Goal: Book appointment/travel/reservation

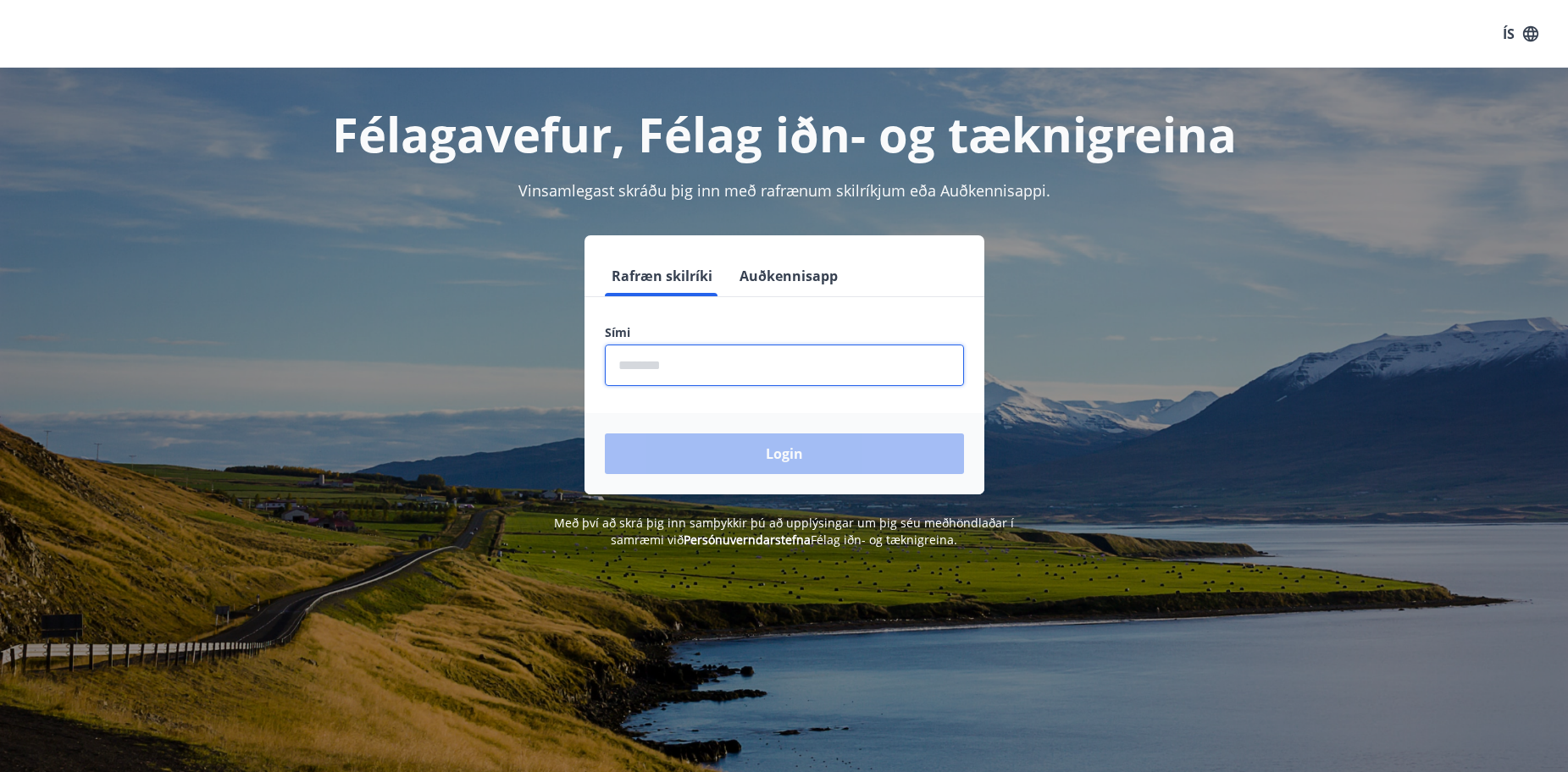
click at [607, 363] on input "phone" at bounding box center [784, 366] width 359 height 42
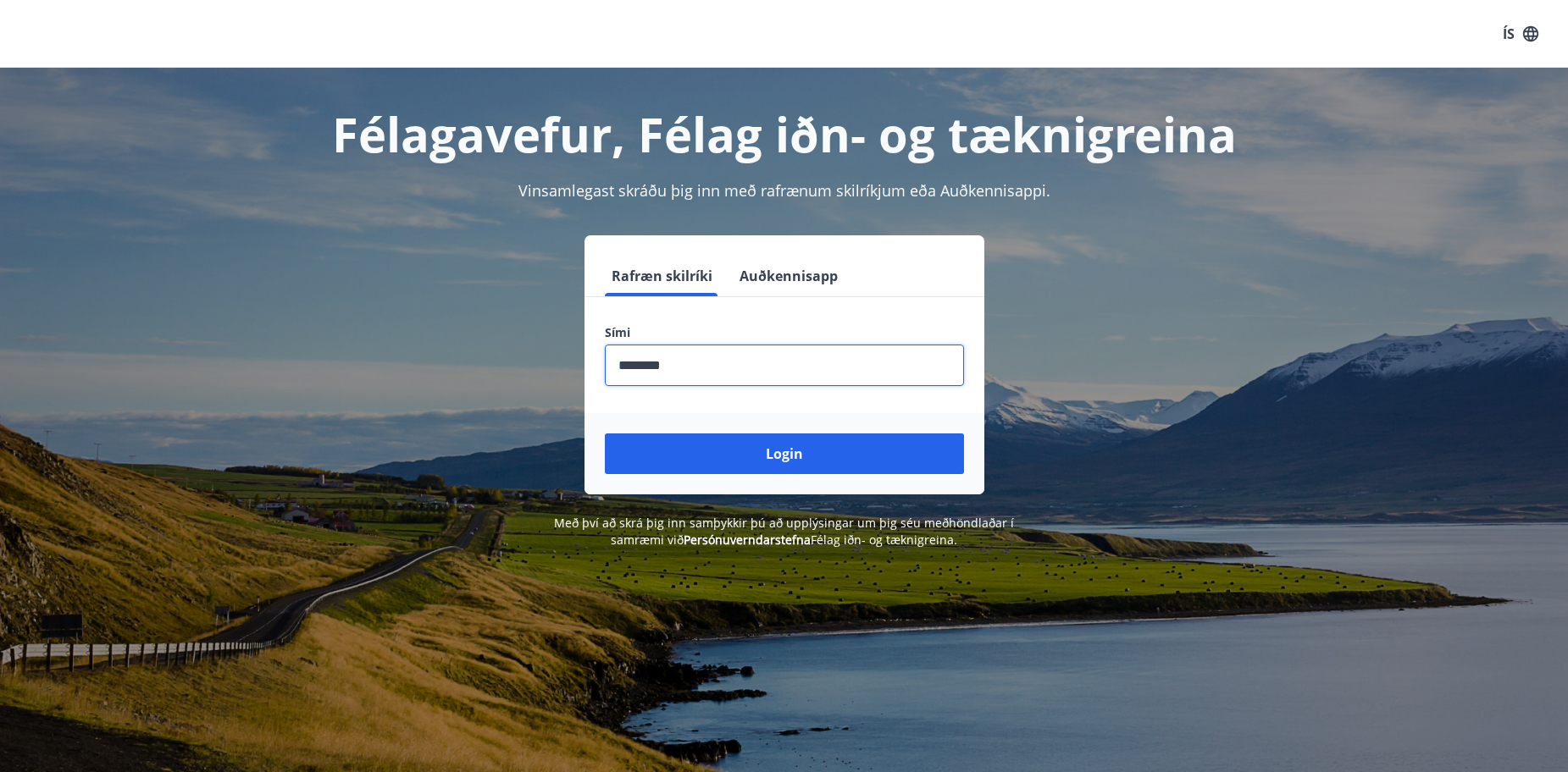
type input "********"
click at [605, 433] on button "Login" at bounding box center [784, 453] width 359 height 41
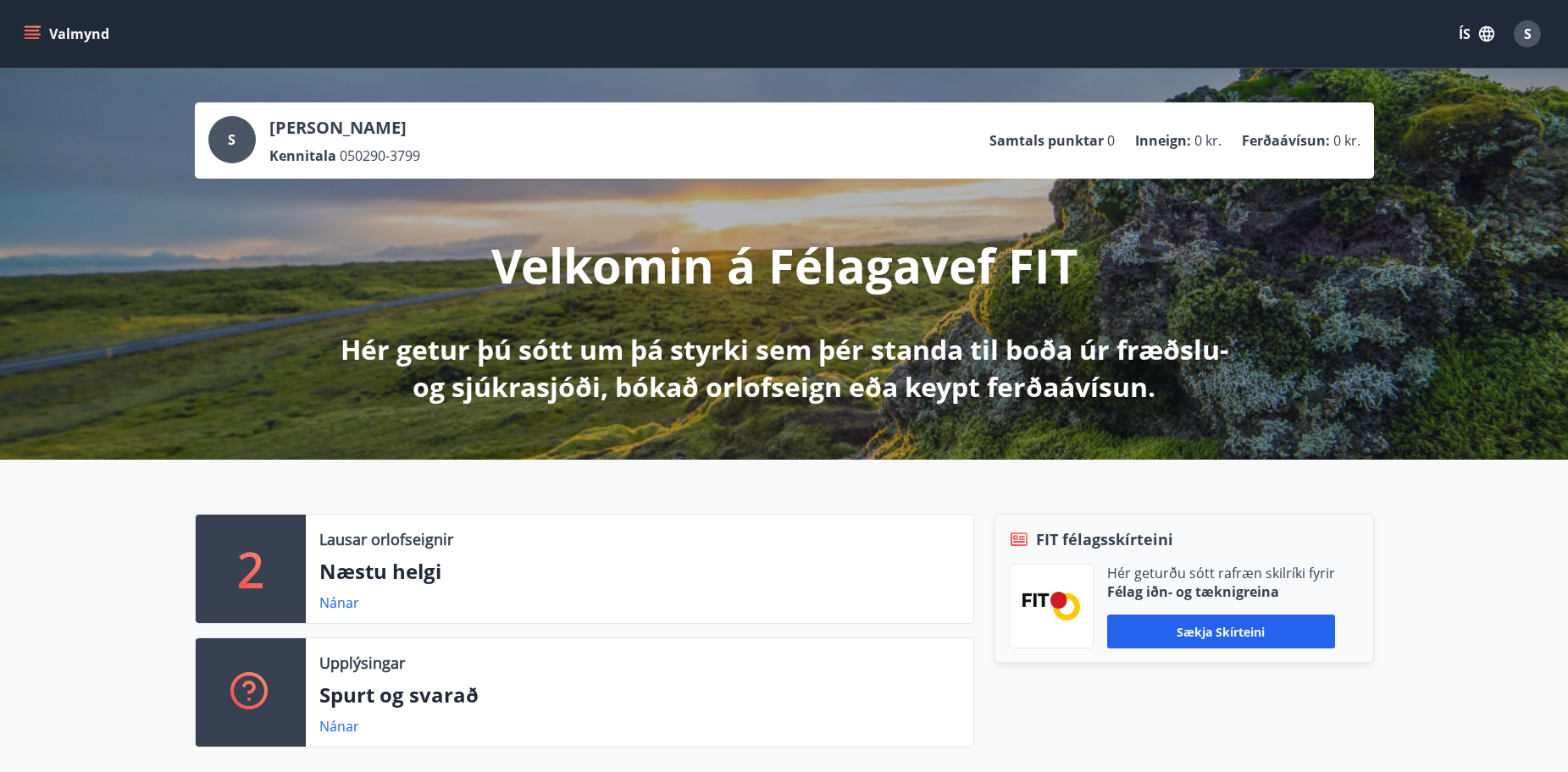
click at [1274, 152] on ul "Samtals punktar 0 Inneign : 0 kr. Ferðaávísun : 0 kr." at bounding box center [1174, 140] width 371 height 32
click at [381, 141] on div "[PERSON_NAME] Kennitala 050290-3799" at bounding box center [345, 141] width 151 height 49
click at [1311, 148] on p "Ferðaávísun :" at bounding box center [1286, 140] width 88 height 18
click at [54, 37] on button "Valmynd" at bounding box center [68, 33] width 96 height 30
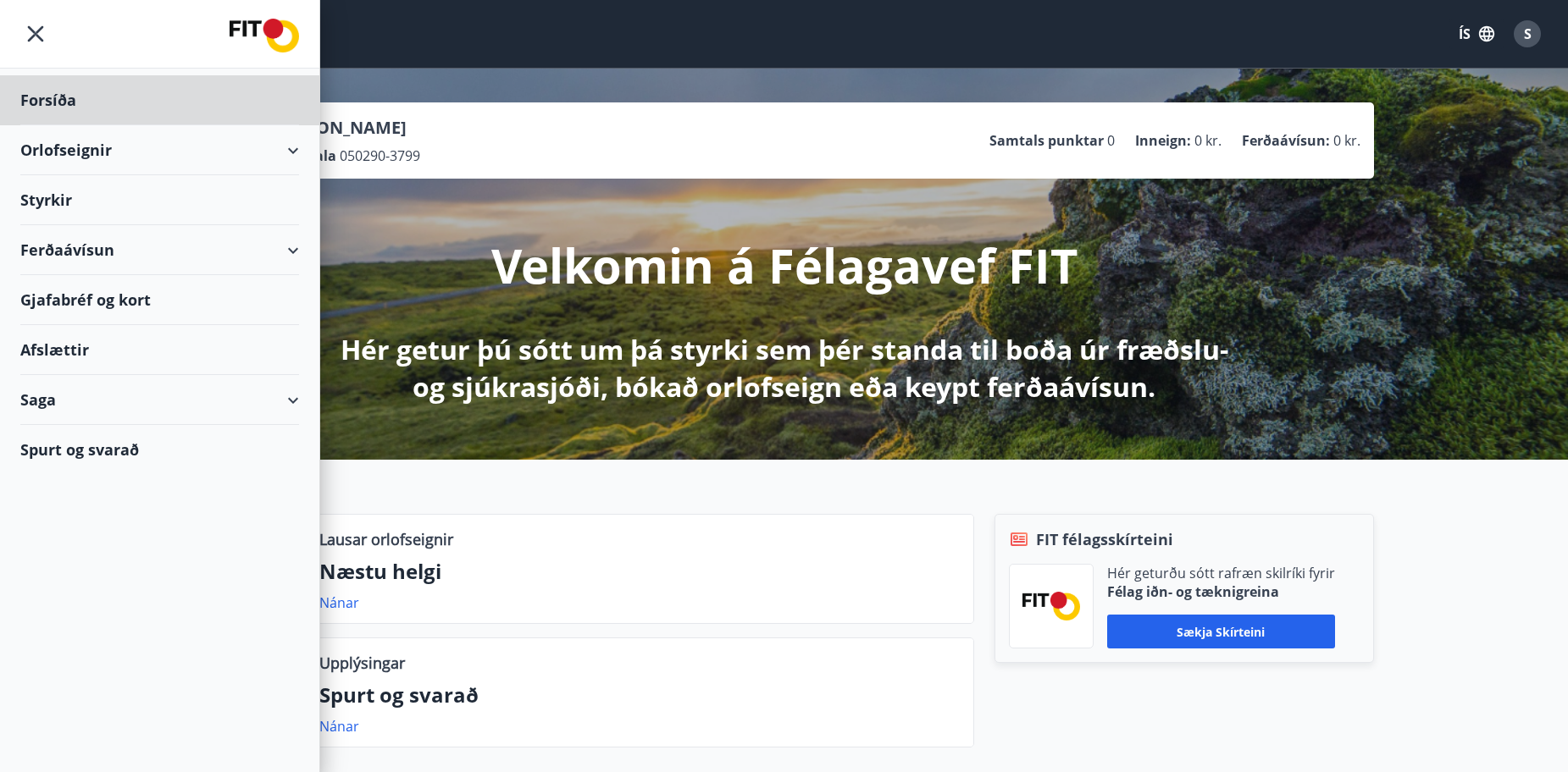
click at [99, 216] on div "Styrkir" at bounding box center [159, 201] width 279 height 50
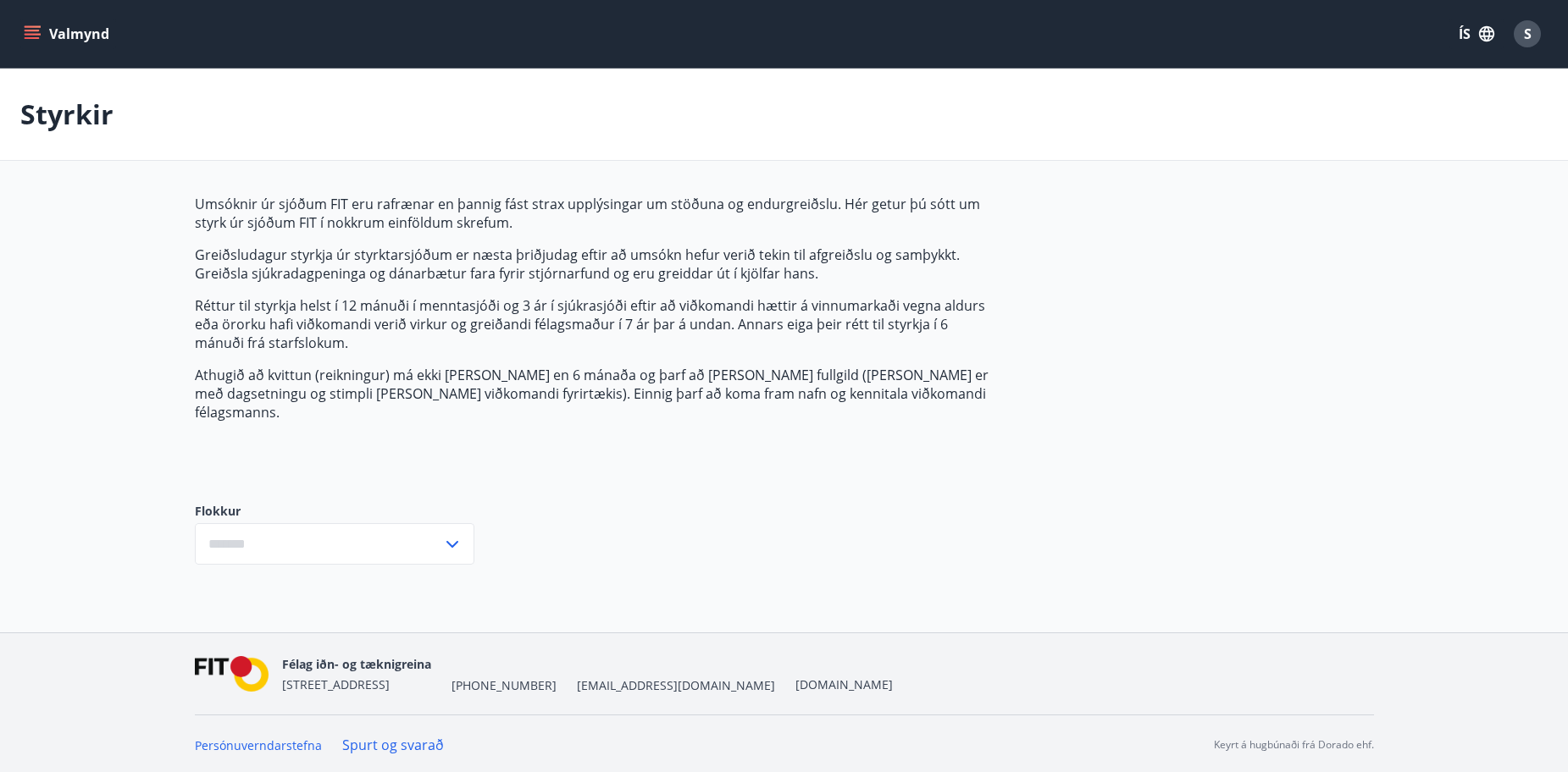
type input "***"
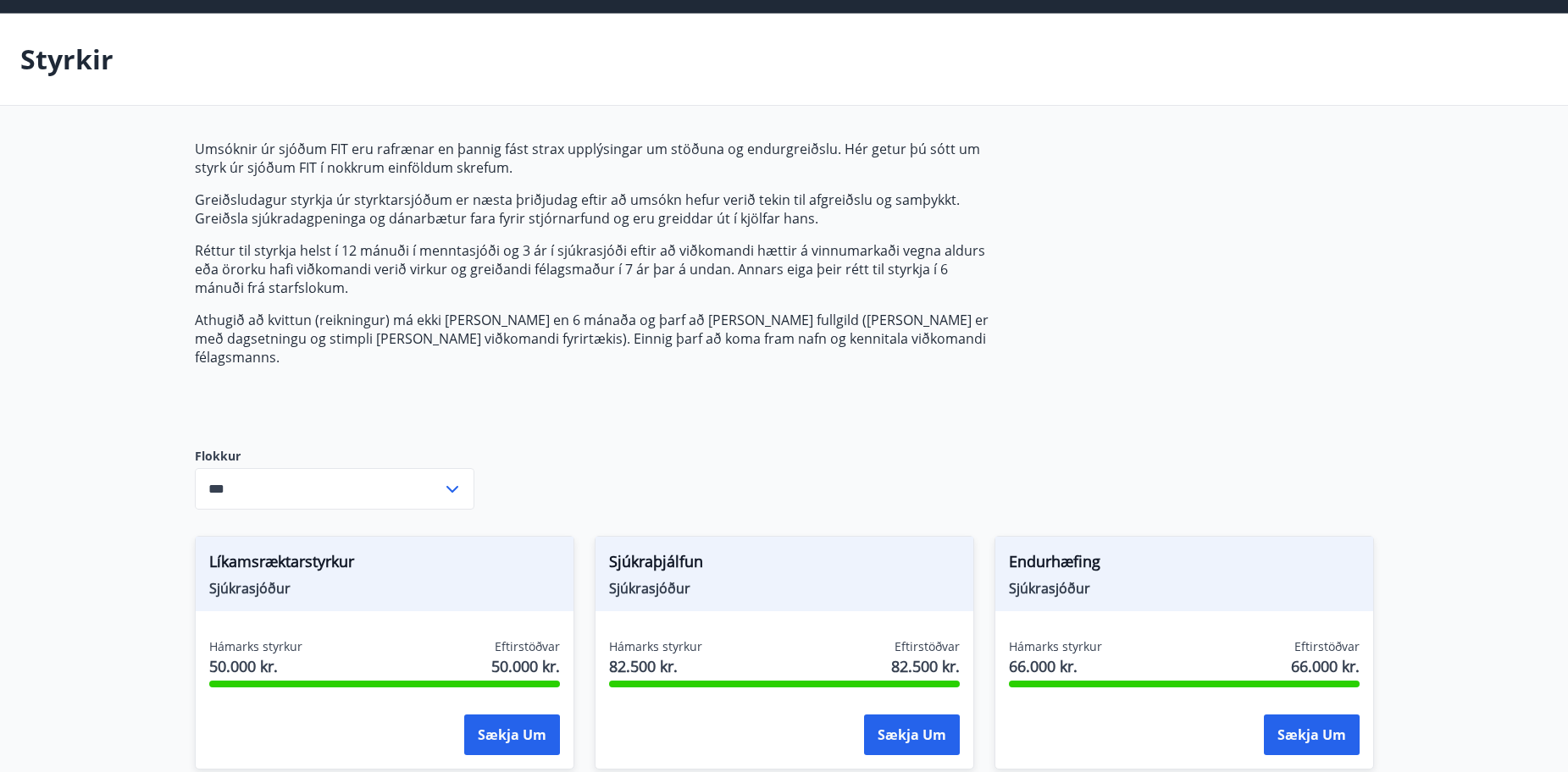
scroll to position [85, 0]
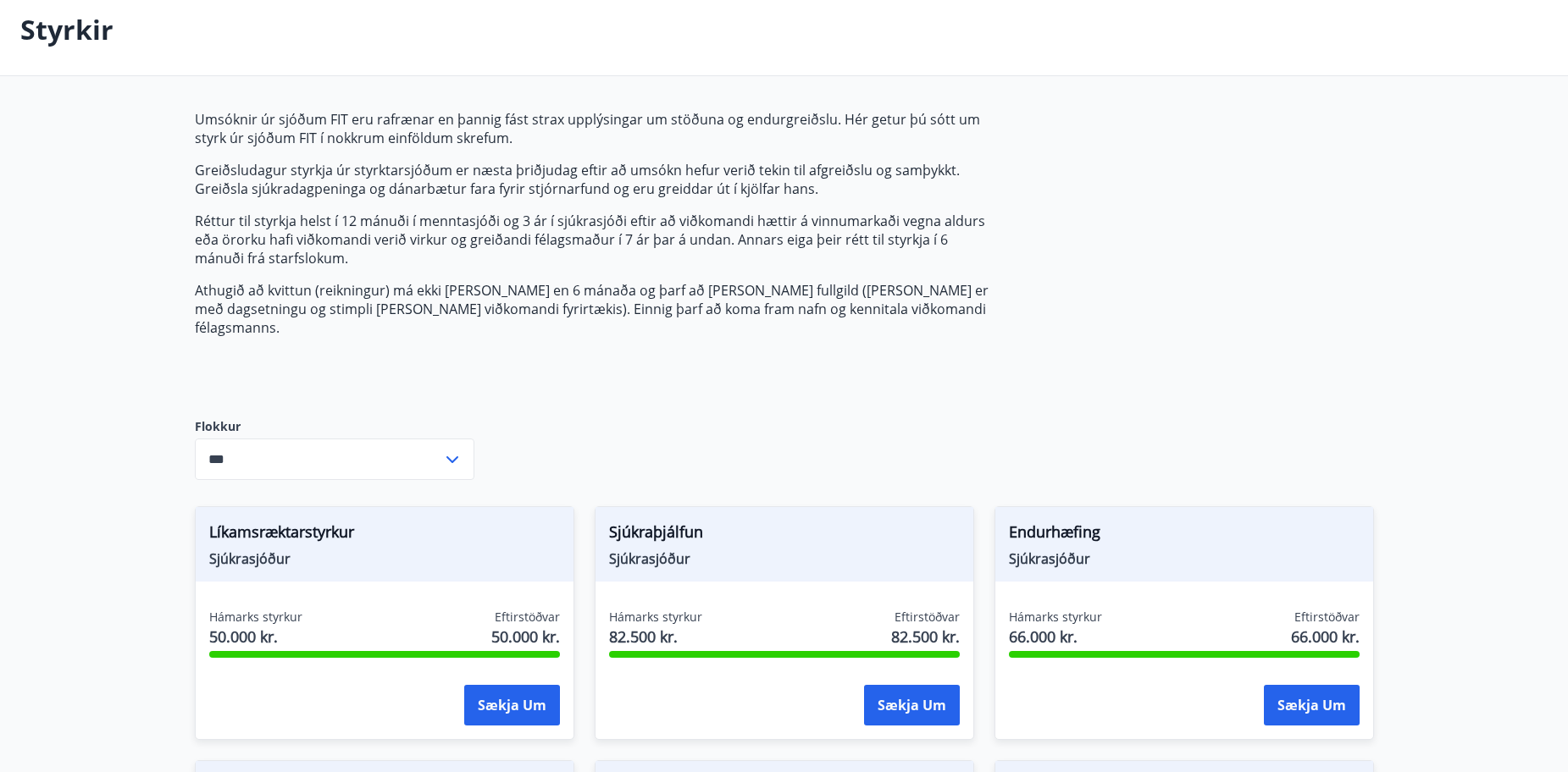
click at [375, 439] on input "***" at bounding box center [318, 459] width 248 height 42
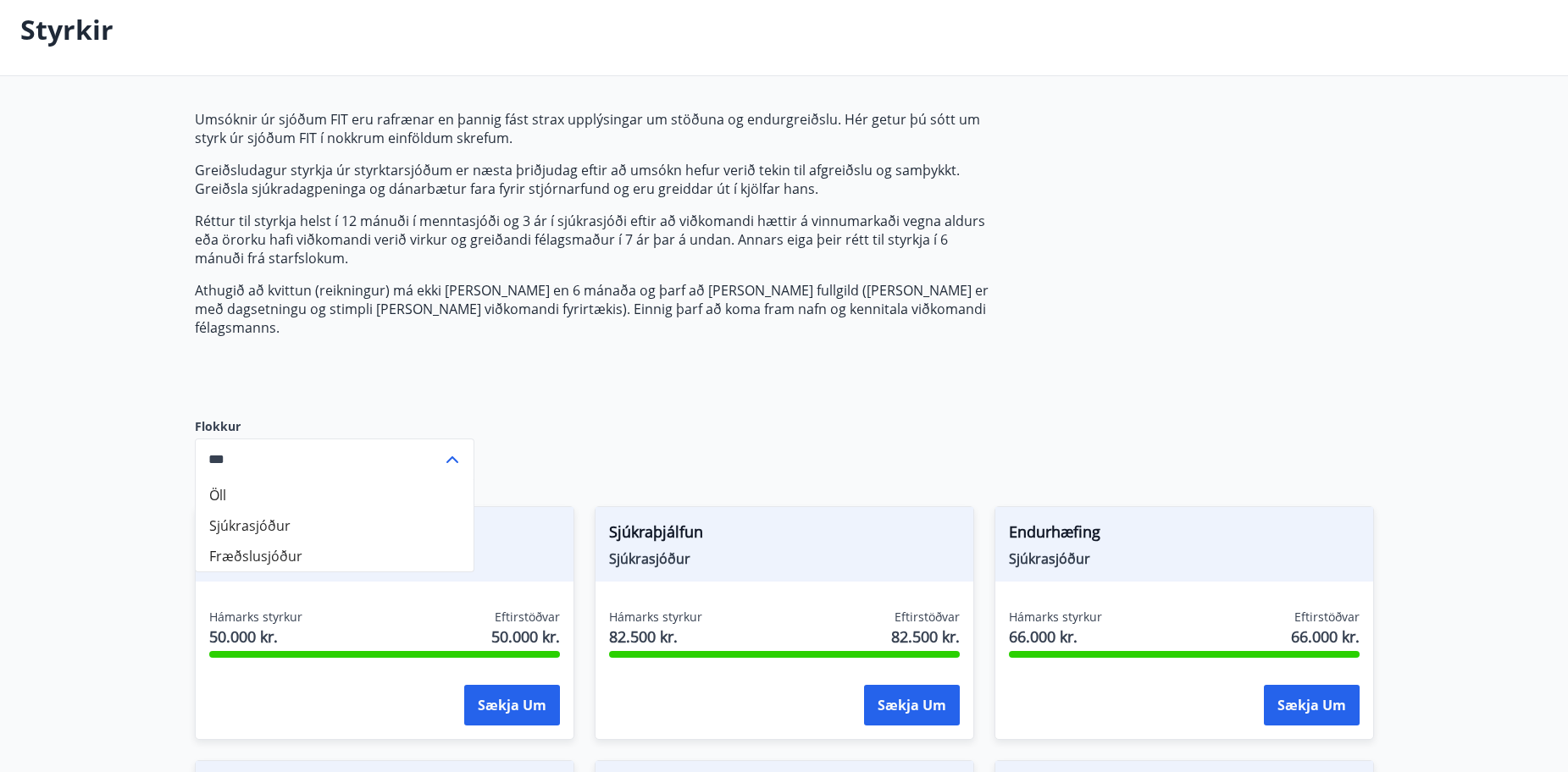
click at [423, 331] on div "Umsóknir úr sjóðum FIT eru rafrænar en þannig fást strax upplýsingar um stöðuna…" at bounding box center [594, 251] width 800 height 281
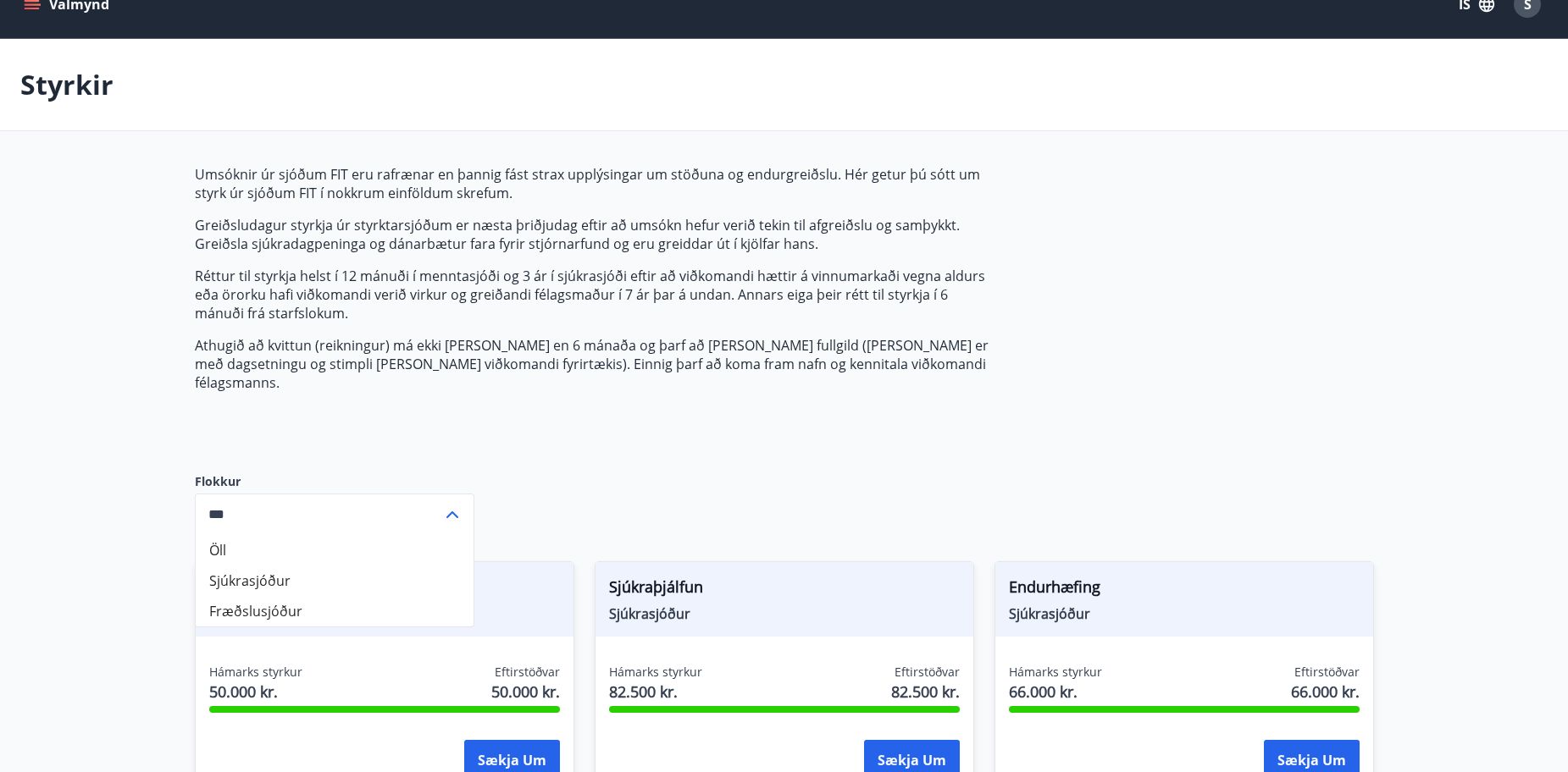
scroll to position [0, 0]
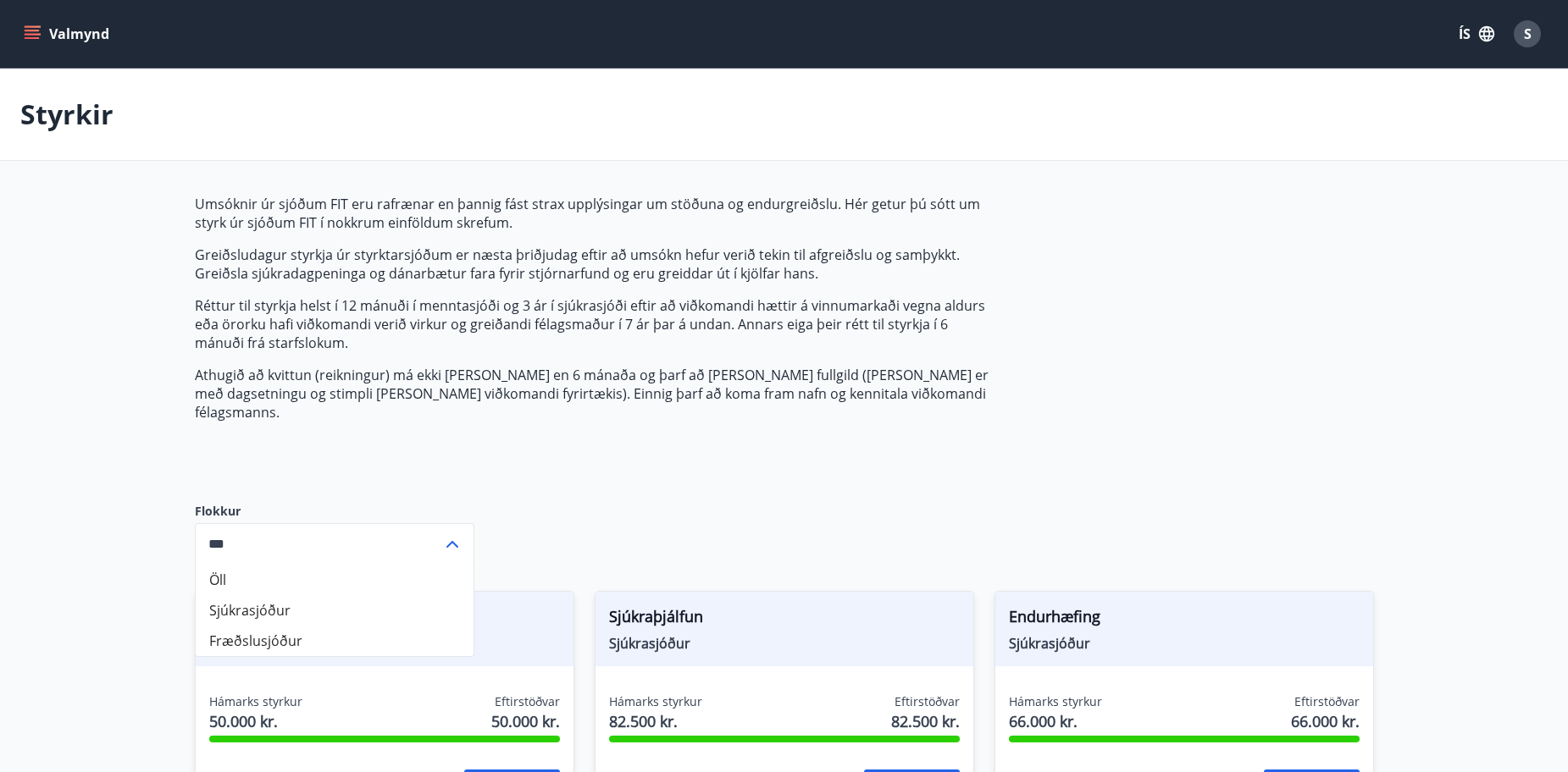
click at [80, 28] on button "Valmynd" at bounding box center [68, 33] width 96 height 30
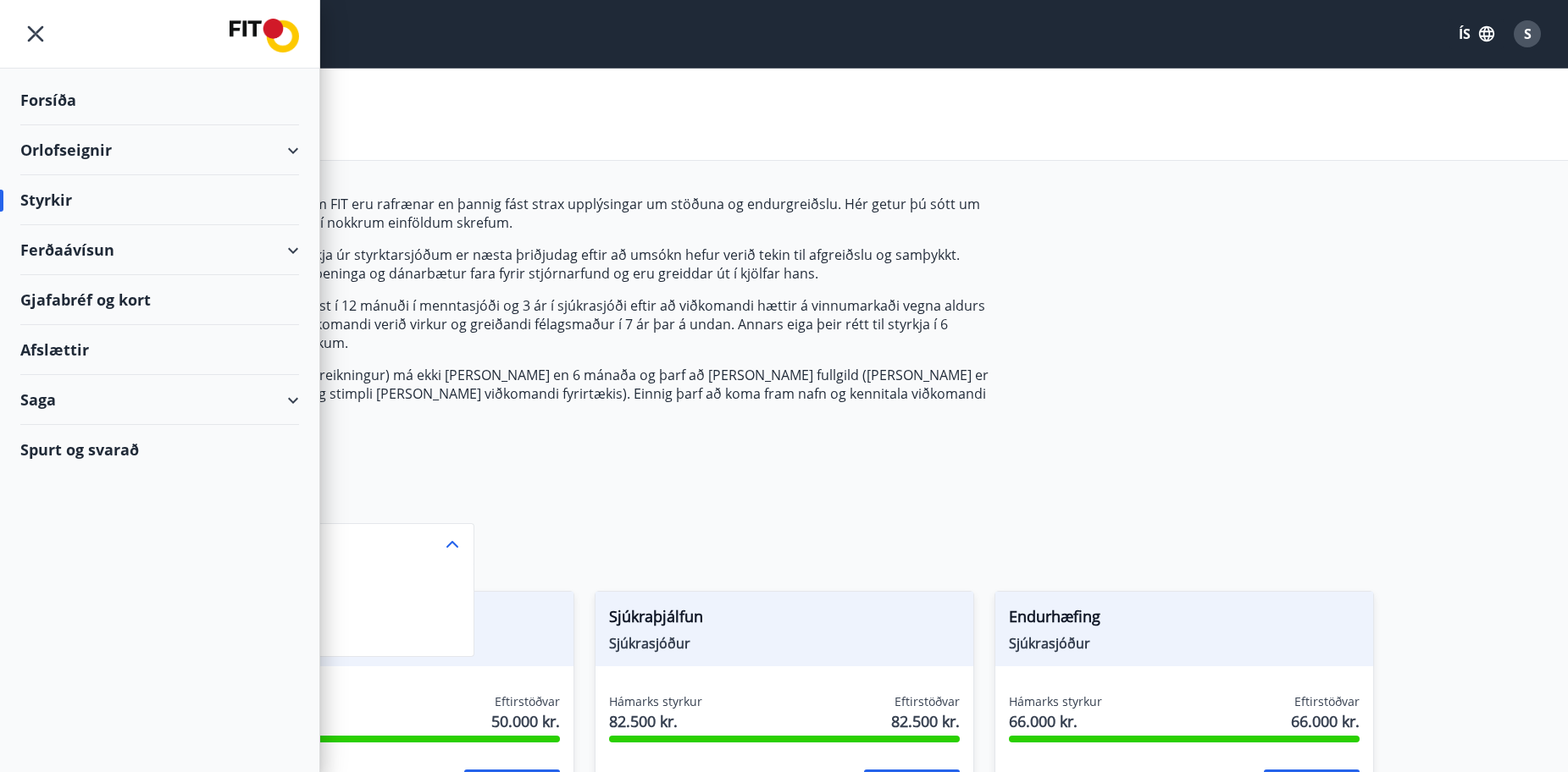
click at [191, 240] on div "Ferðaávísun" at bounding box center [159, 250] width 279 height 50
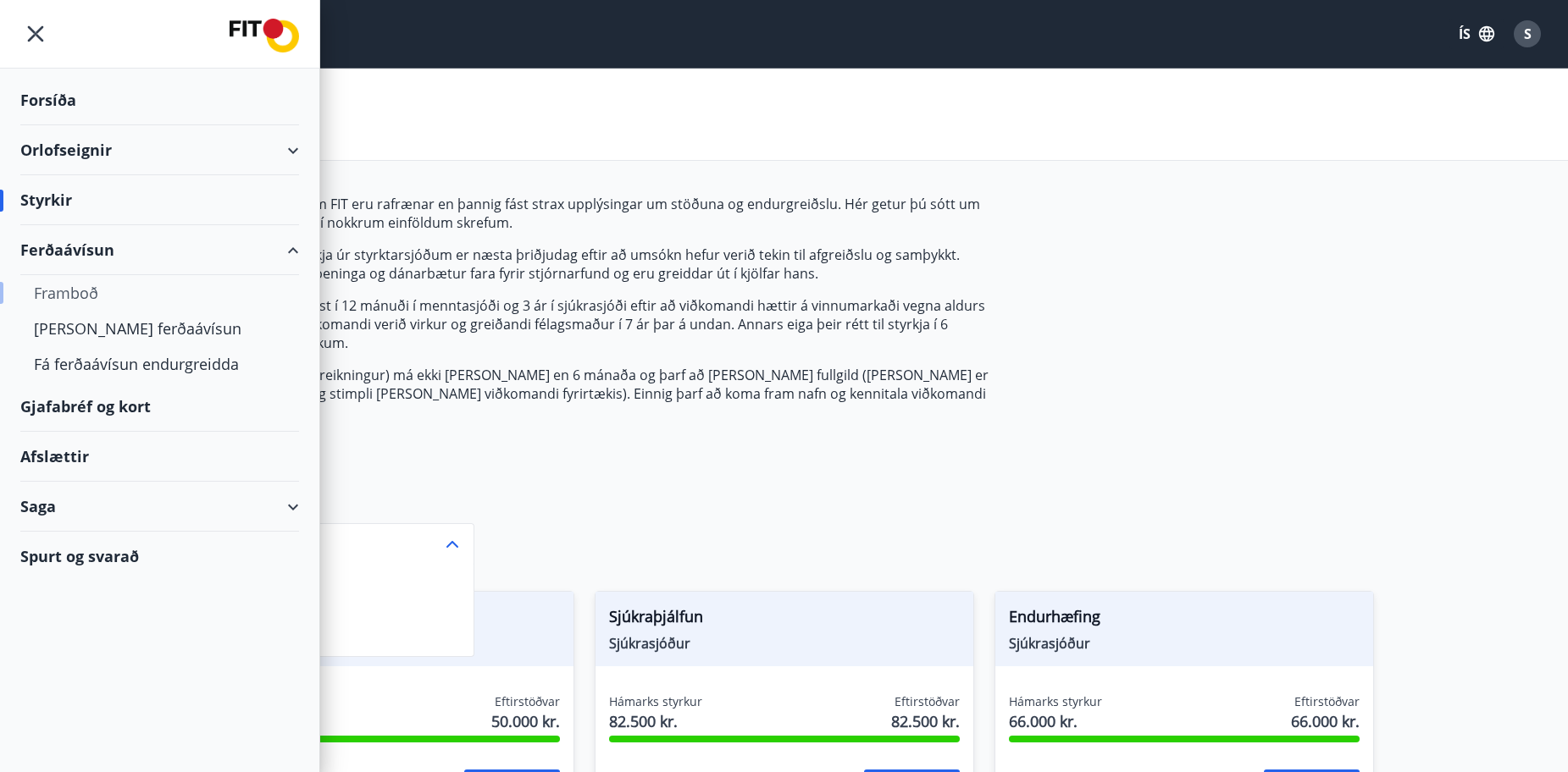
click at [65, 294] on div "Framboð" at bounding box center [160, 293] width 252 height 36
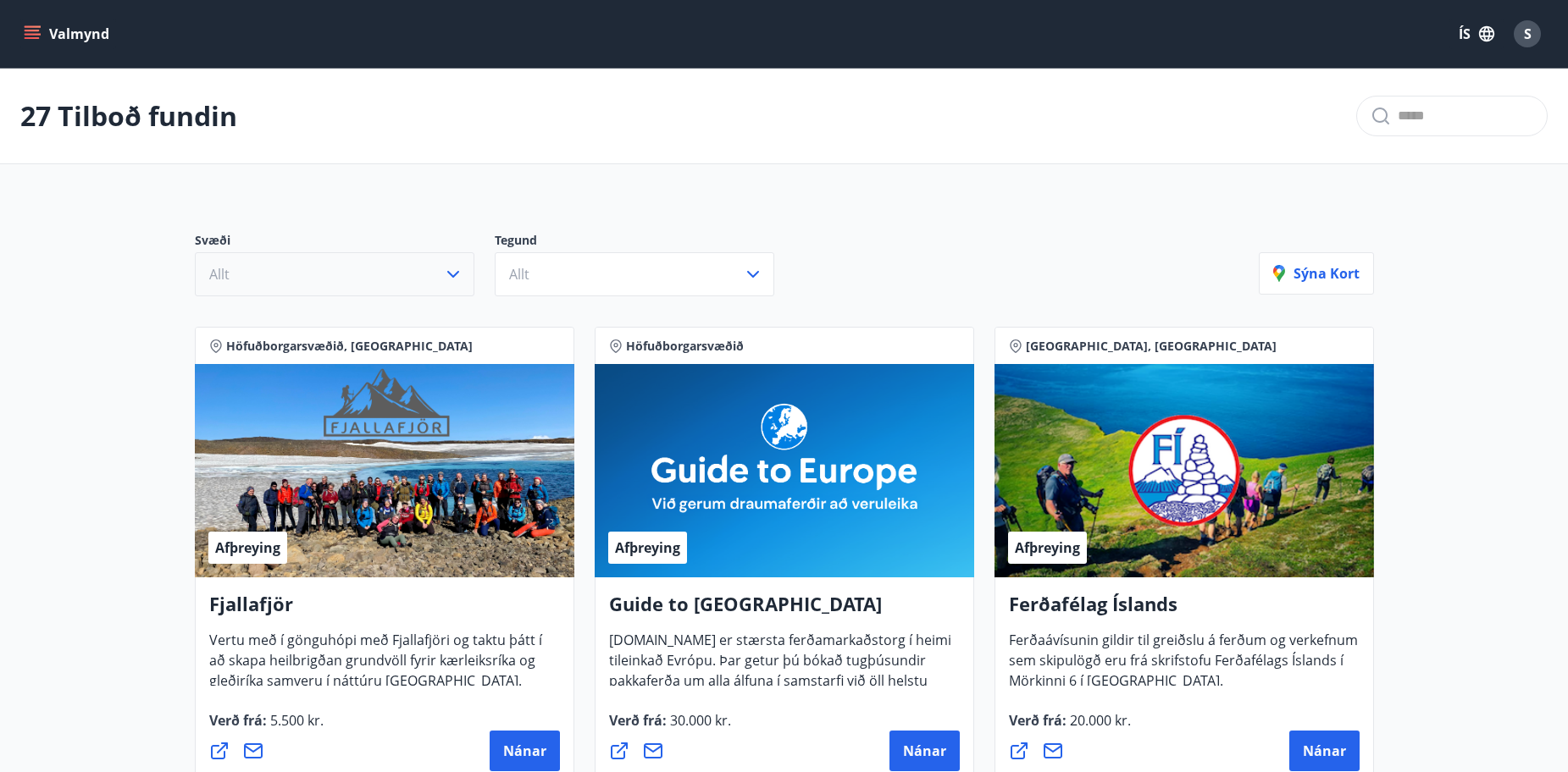
click at [347, 274] on button "Allt" at bounding box center [334, 274] width 280 height 44
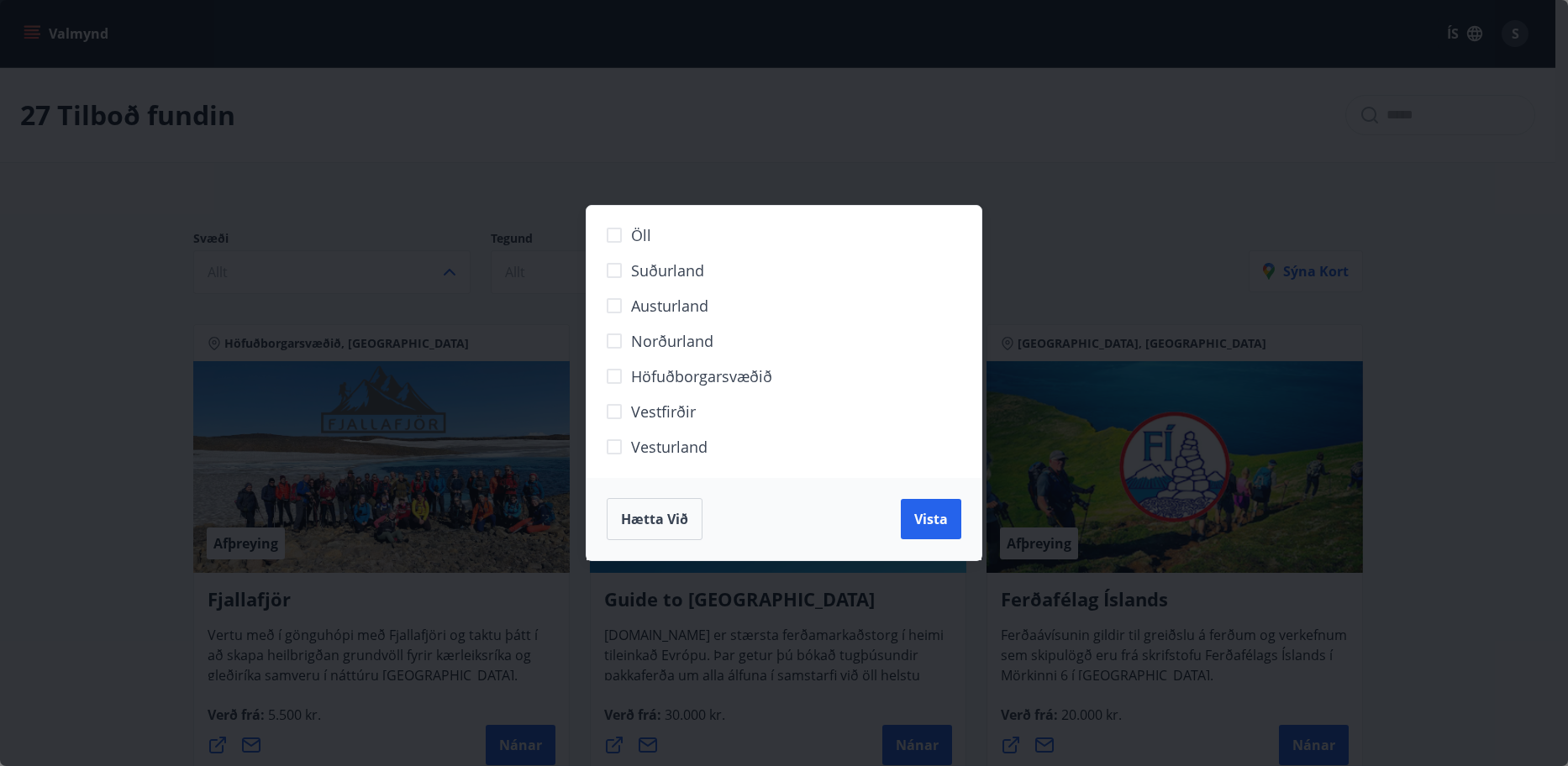
click at [240, 214] on div "Öll Suðurland [GEOGRAPHIC_DATA] Norðurland Höfuðborgarsvæðið [GEOGRAPHIC_DATA] …" at bounding box center [784, 383] width 1568 height 766
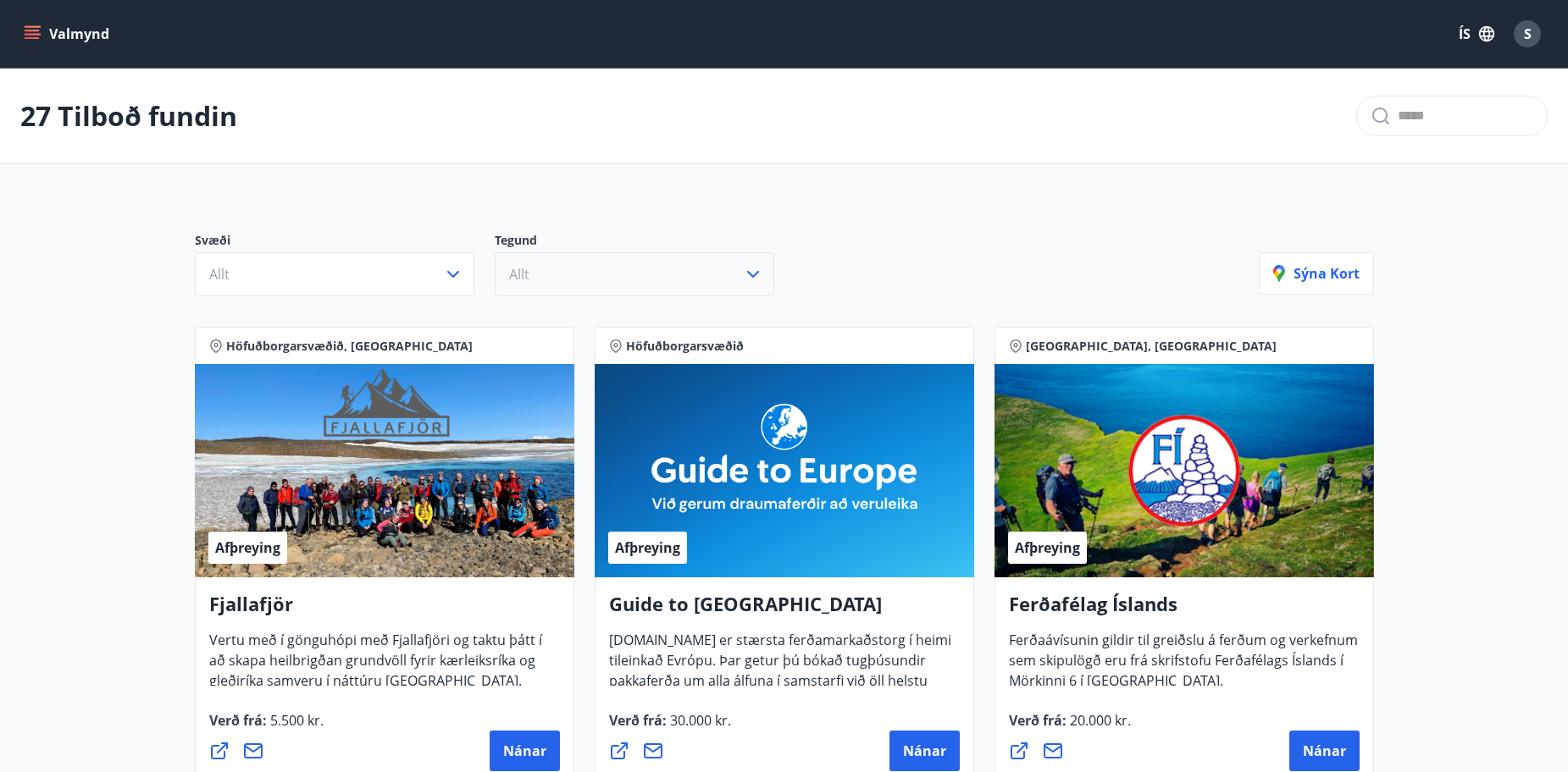
click at [634, 257] on button "Allt" at bounding box center [635, 274] width 280 height 44
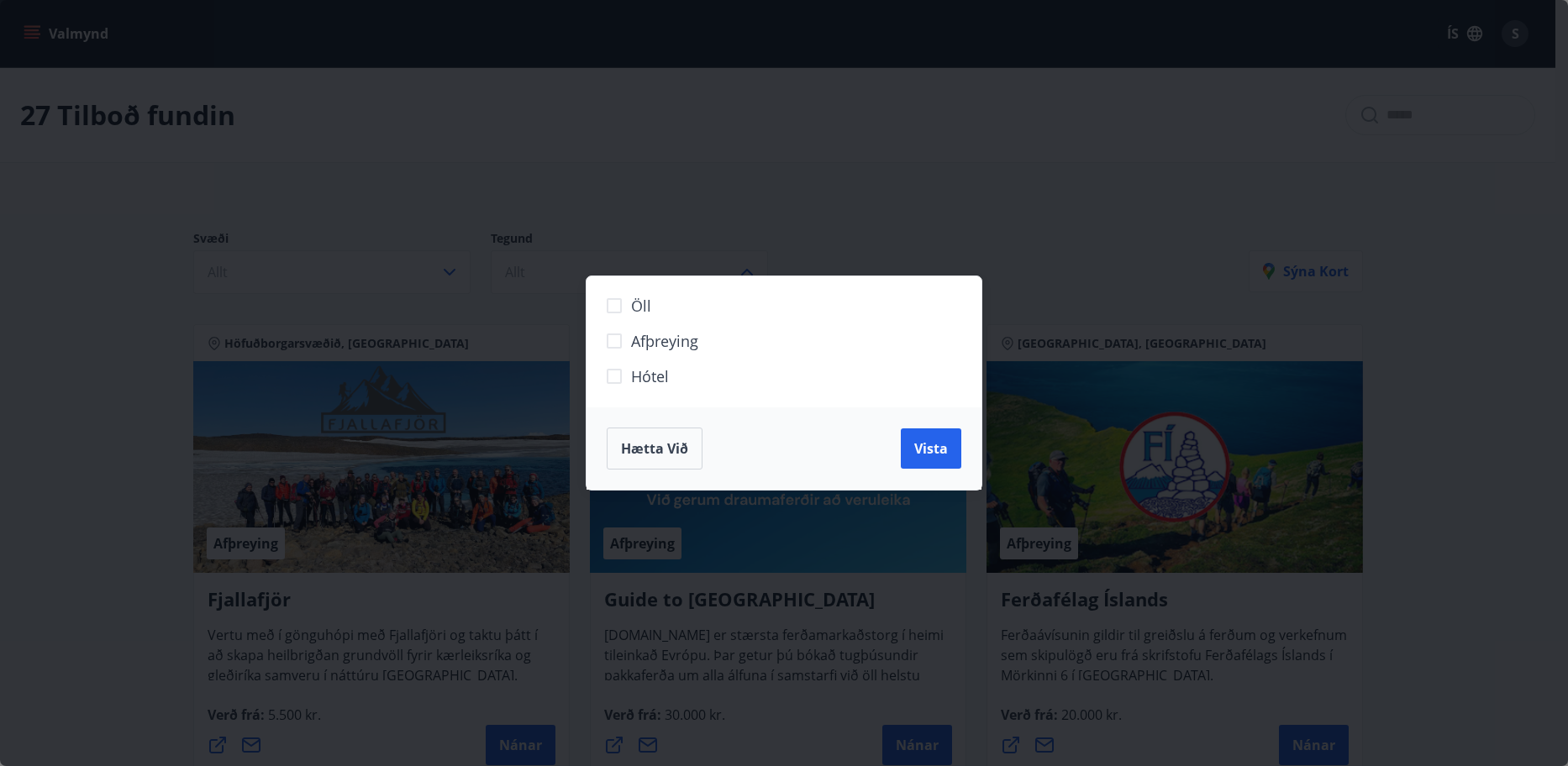
click at [705, 207] on div "Öll Afþreying Hótel Hætta við Vista" at bounding box center [784, 383] width 1568 height 766
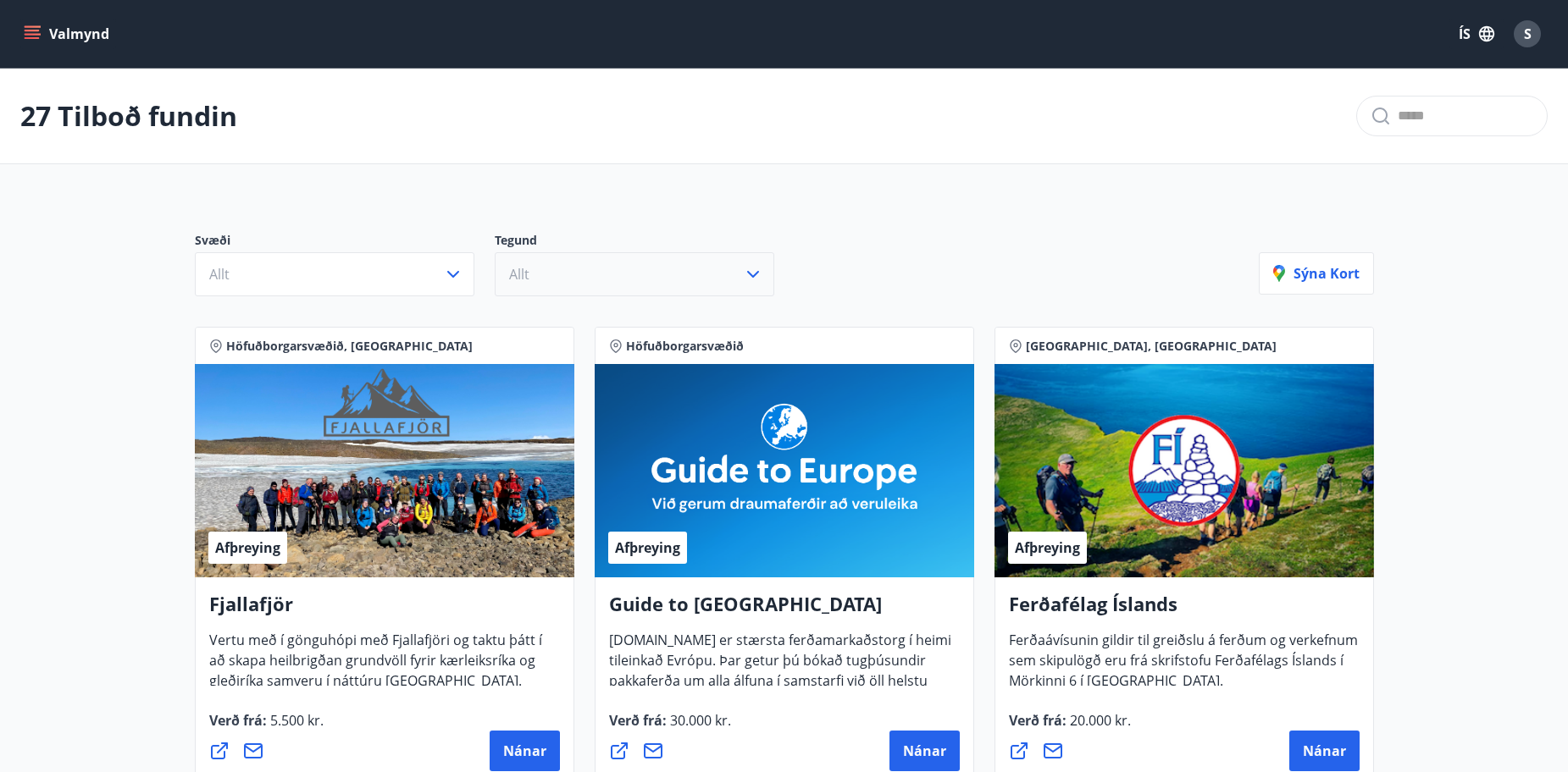
click at [653, 274] on button "Allt" at bounding box center [635, 274] width 280 height 44
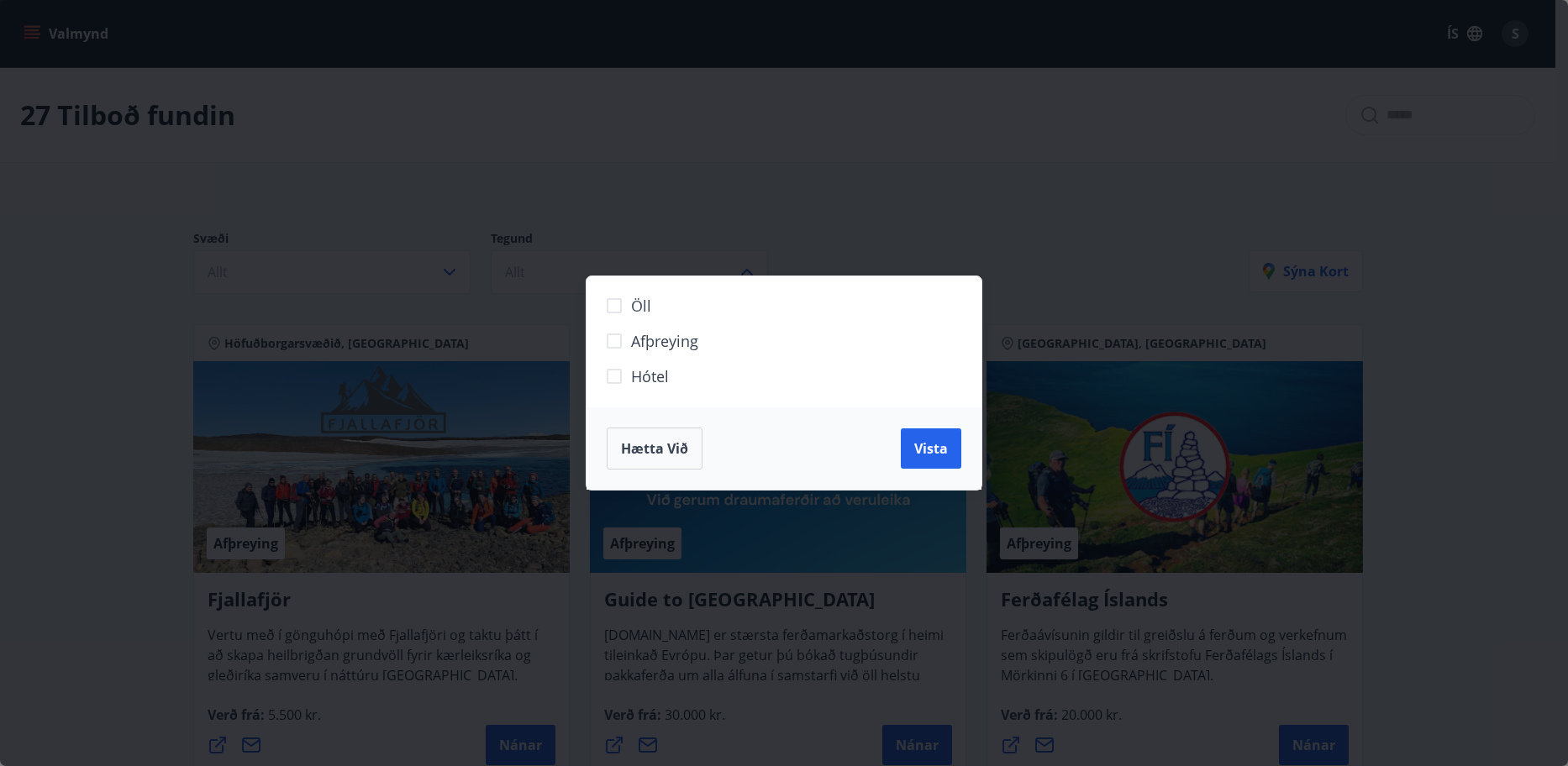
click at [638, 339] on span "Afþreying" at bounding box center [664, 340] width 67 height 22
click at [912, 444] on button "Vista" at bounding box center [930, 448] width 60 height 40
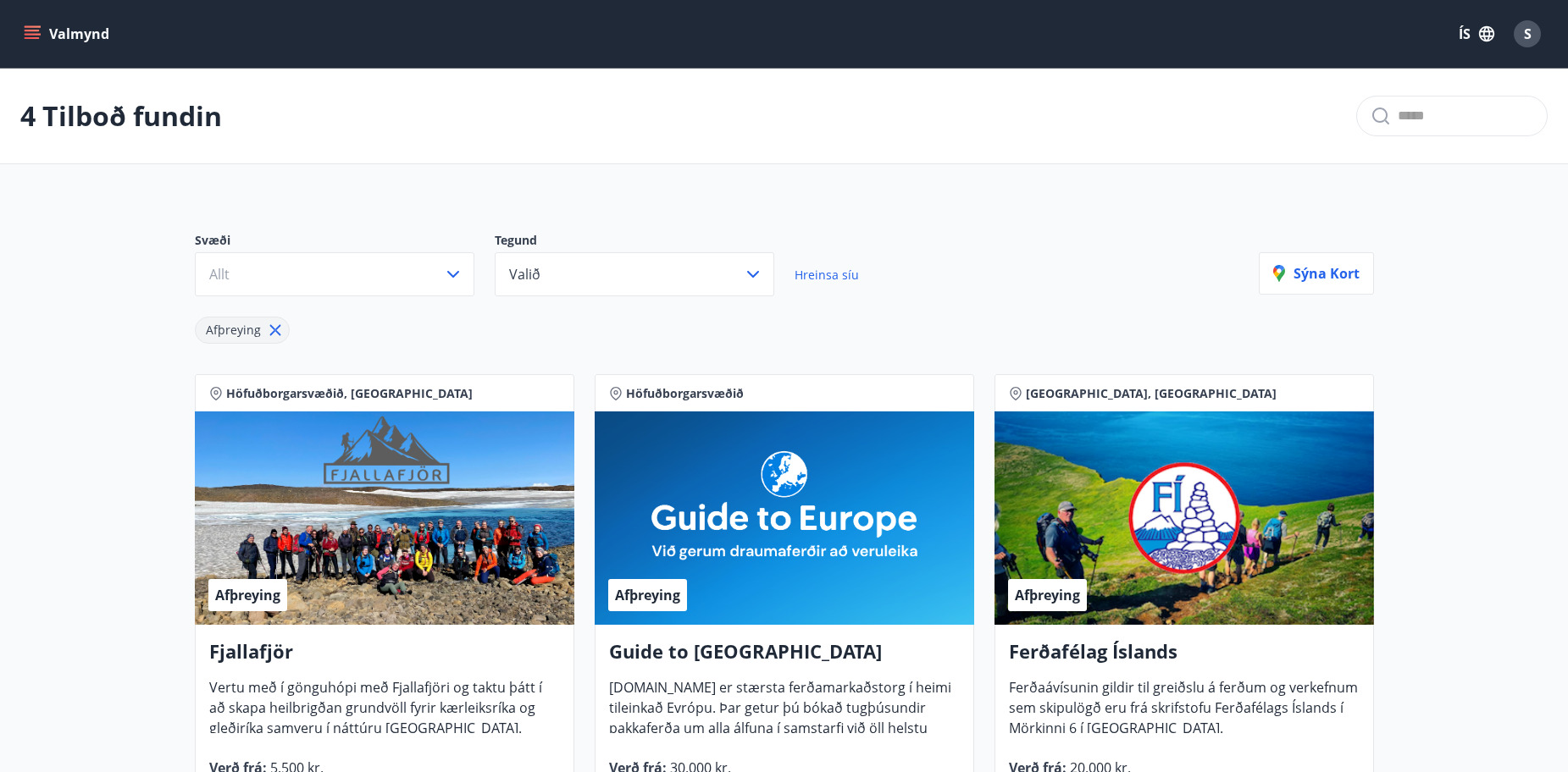
click at [44, 19] on button "Valmynd" at bounding box center [68, 33] width 96 height 30
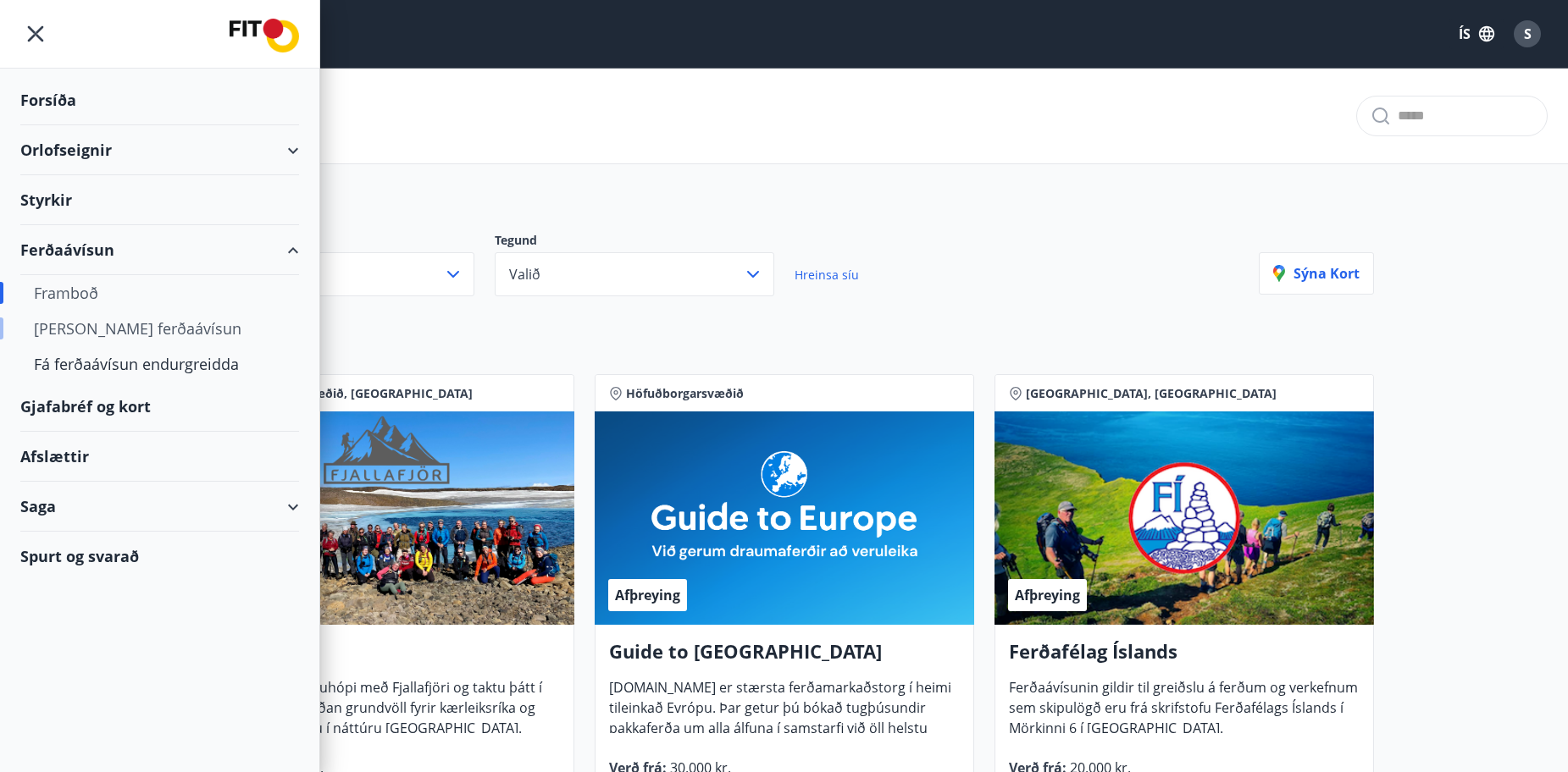
click at [86, 332] on div "[PERSON_NAME] ferðaávísun" at bounding box center [160, 328] width 252 height 36
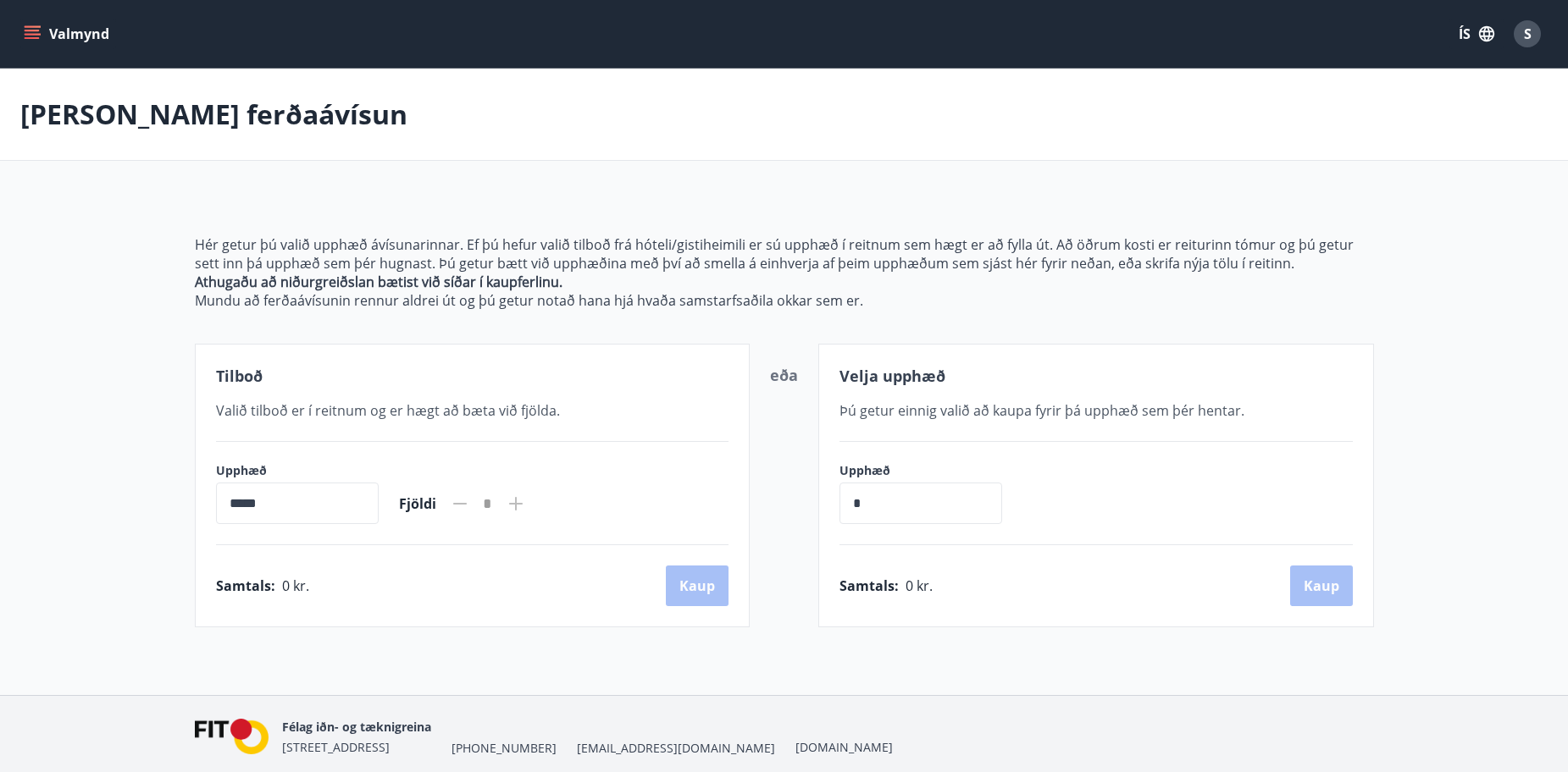
click at [523, 499] on icon at bounding box center [516, 504] width 14 height 14
click at [345, 501] on input "*****" at bounding box center [297, 504] width 162 height 42
click at [851, 510] on input "*" at bounding box center [920, 504] width 162 height 42
click at [493, 261] on p "Hér getur þú valið upphæð ávísunarinnar. Ef þú hefur valið tilboð frá hóteli/gi…" at bounding box center [784, 254] width 1179 height 37
click at [69, 32] on button "Valmynd" at bounding box center [68, 33] width 96 height 30
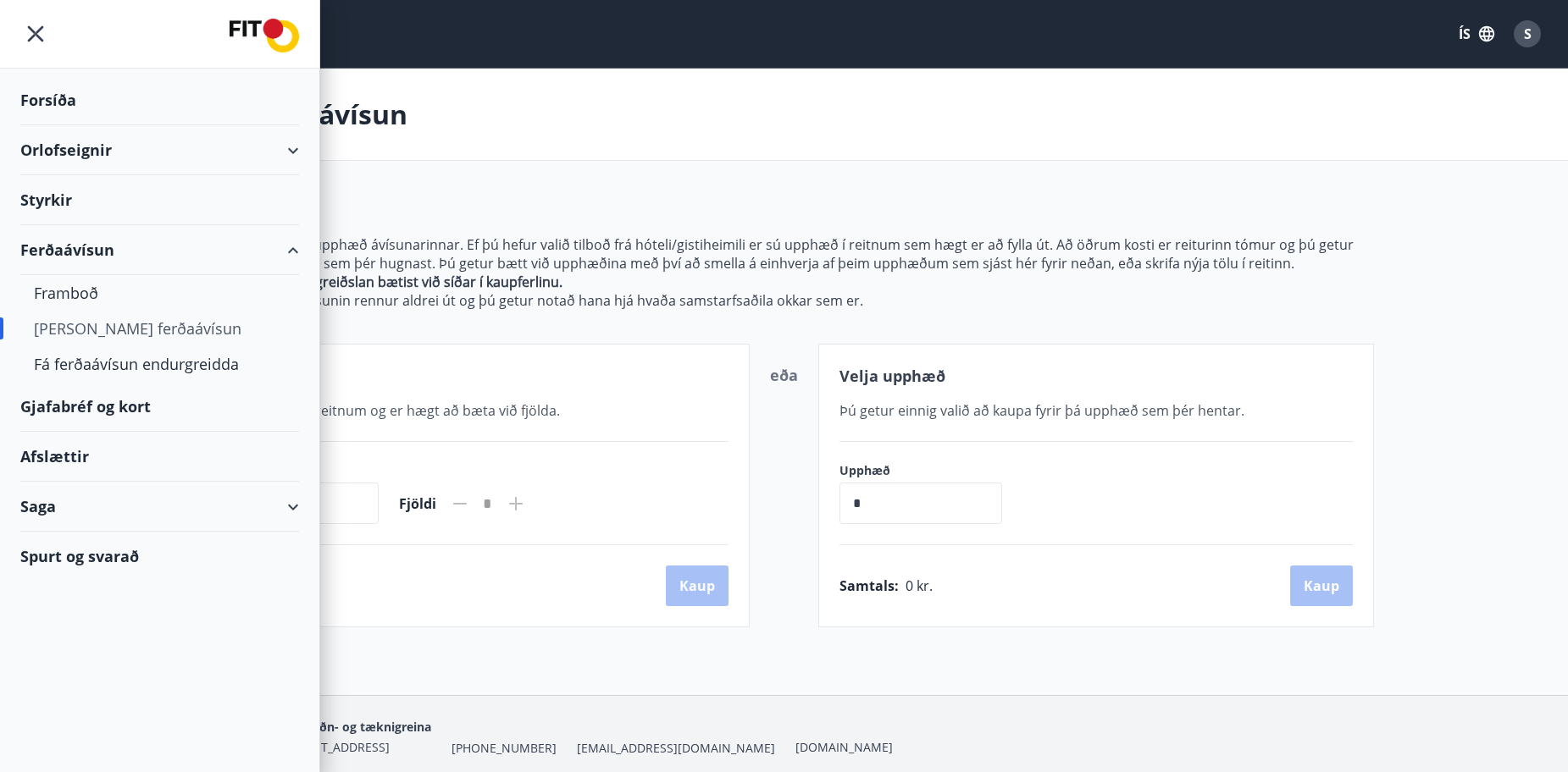
click at [102, 404] on div "Gjafabréf og kort" at bounding box center [159, 407] width 279 height 50
click at [56, 99] on div "Forsíða" at bounding box center [159, 101] width 279 height 50
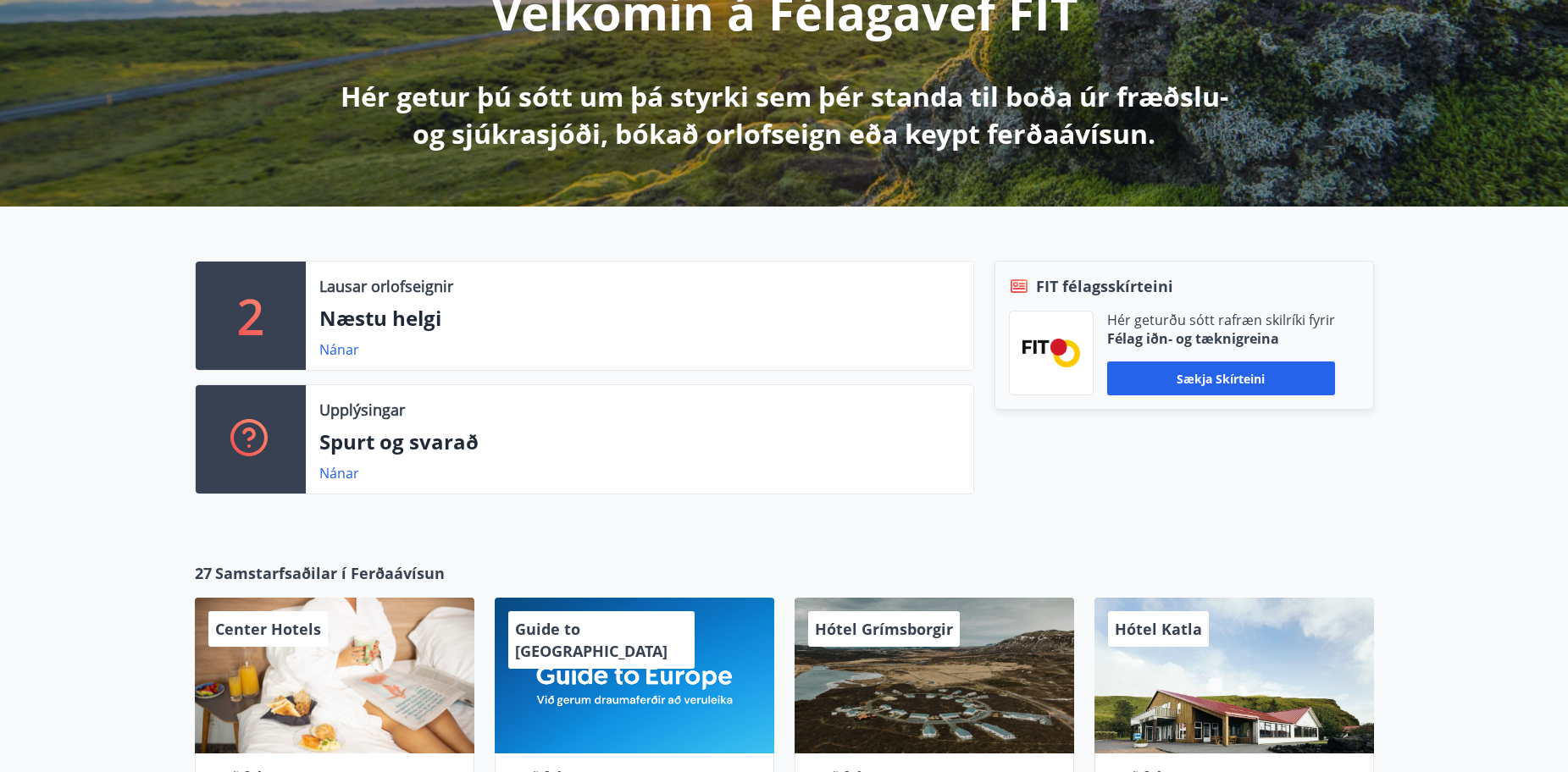
scroll to position [254, 0]
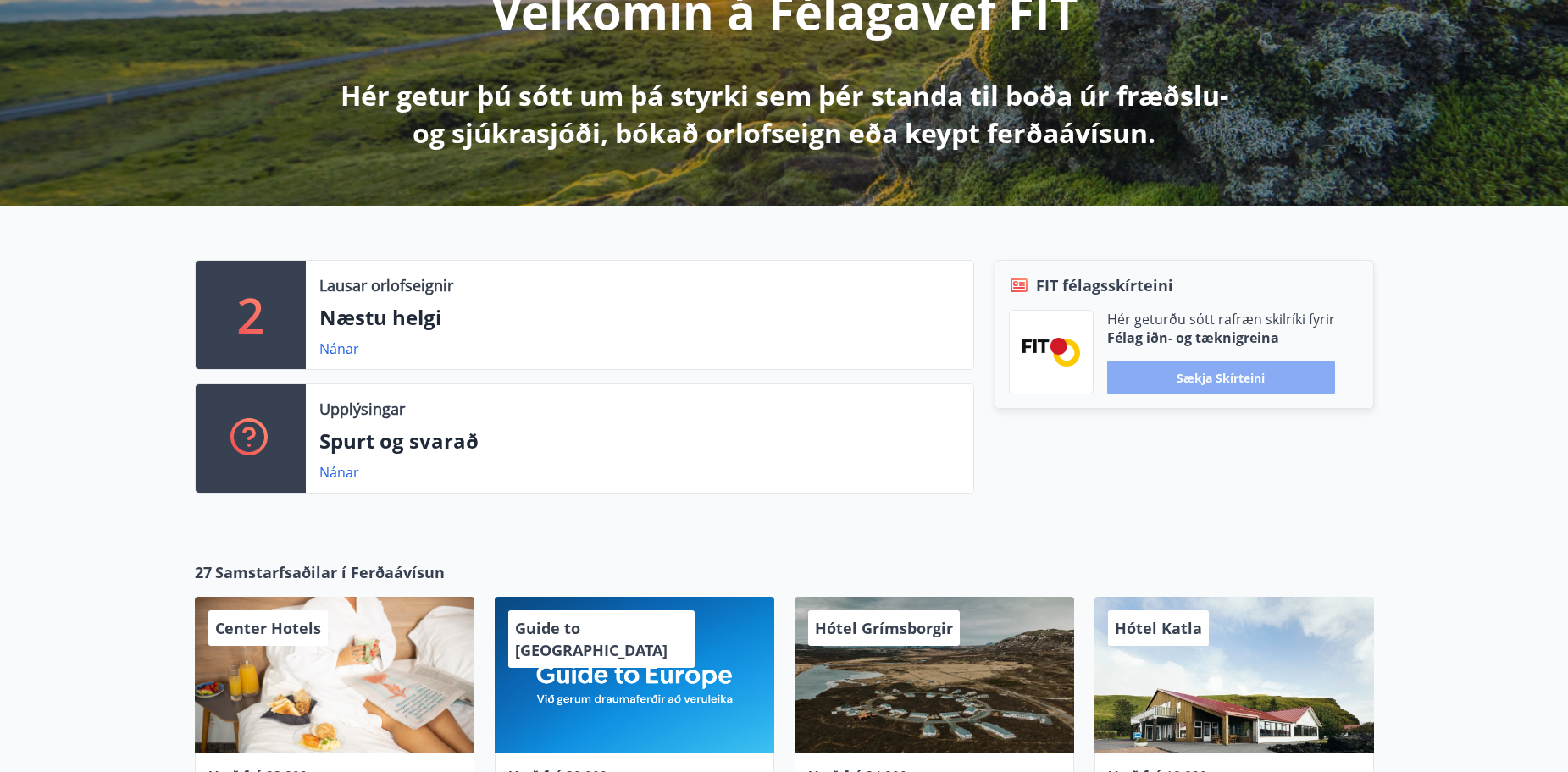
click at [1247, 386] on button "Sækja skírteini" at bounding box center [1221, 377] width 228 height 34
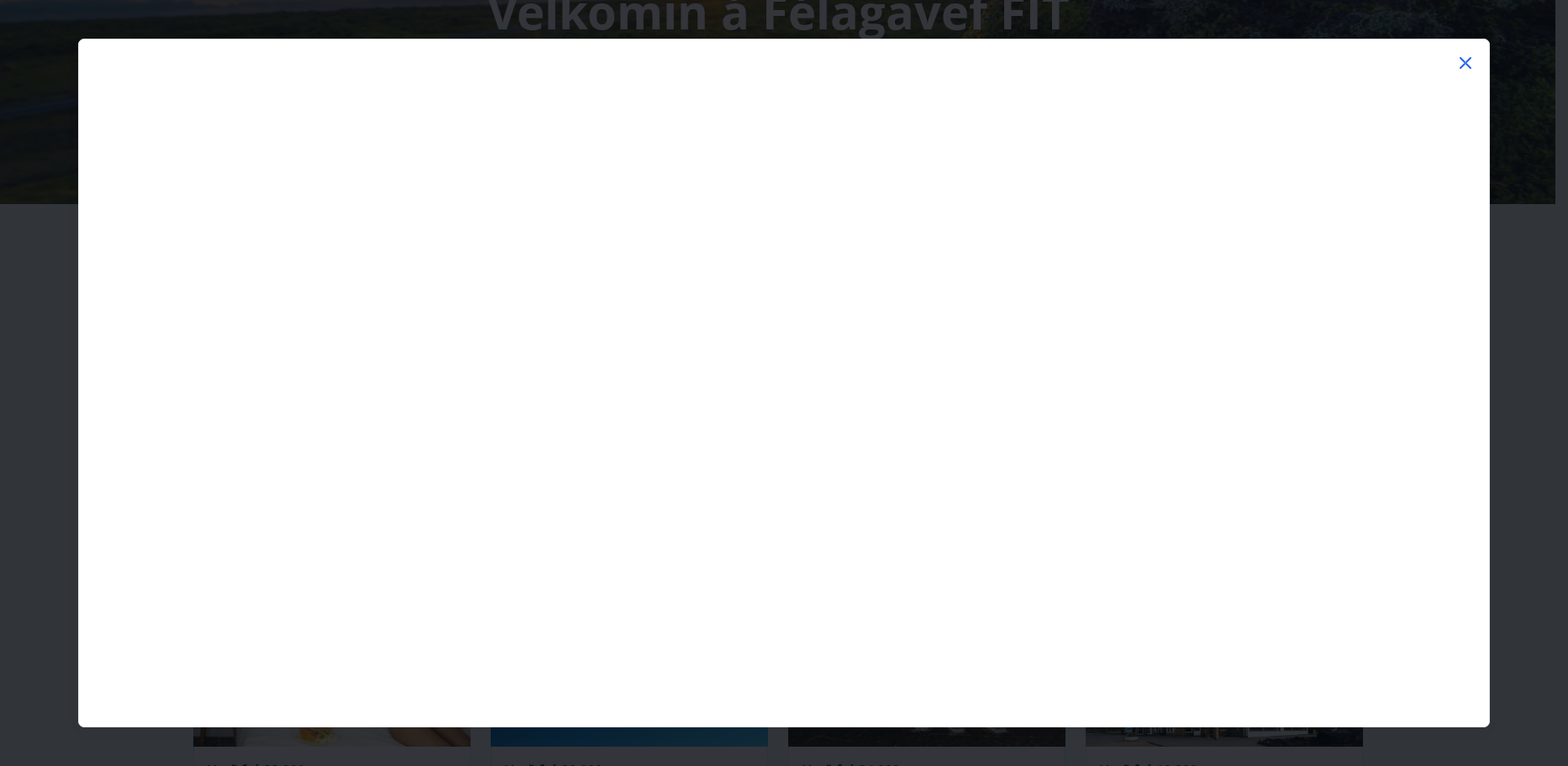
click at [1473, 59] on div at bounding box center [783, 393] width 1409 height 668
click at [1468, 65] on icon at bounding box center [1465, 62] width 20 height 20
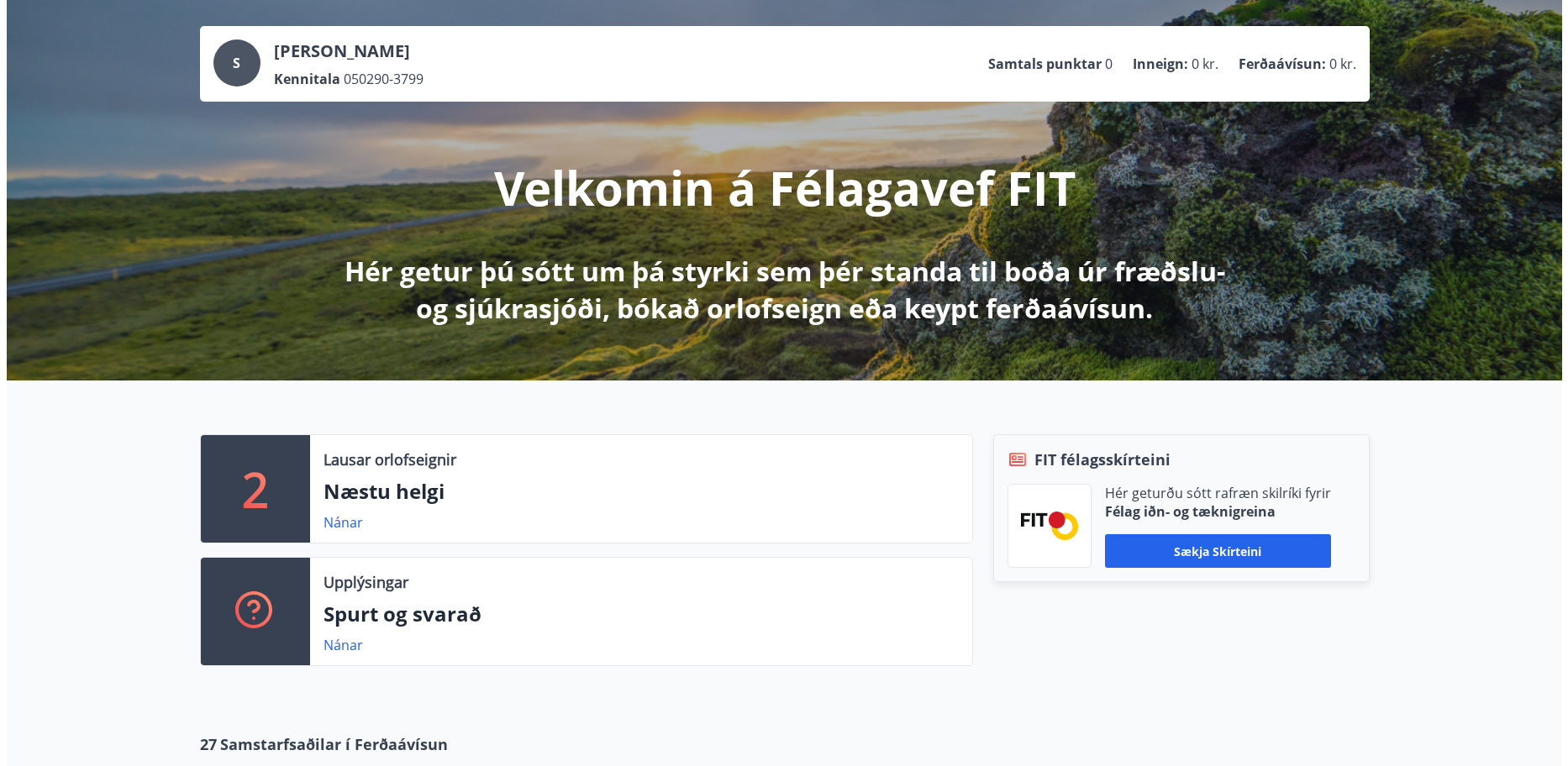
scroll to position [0, 0]
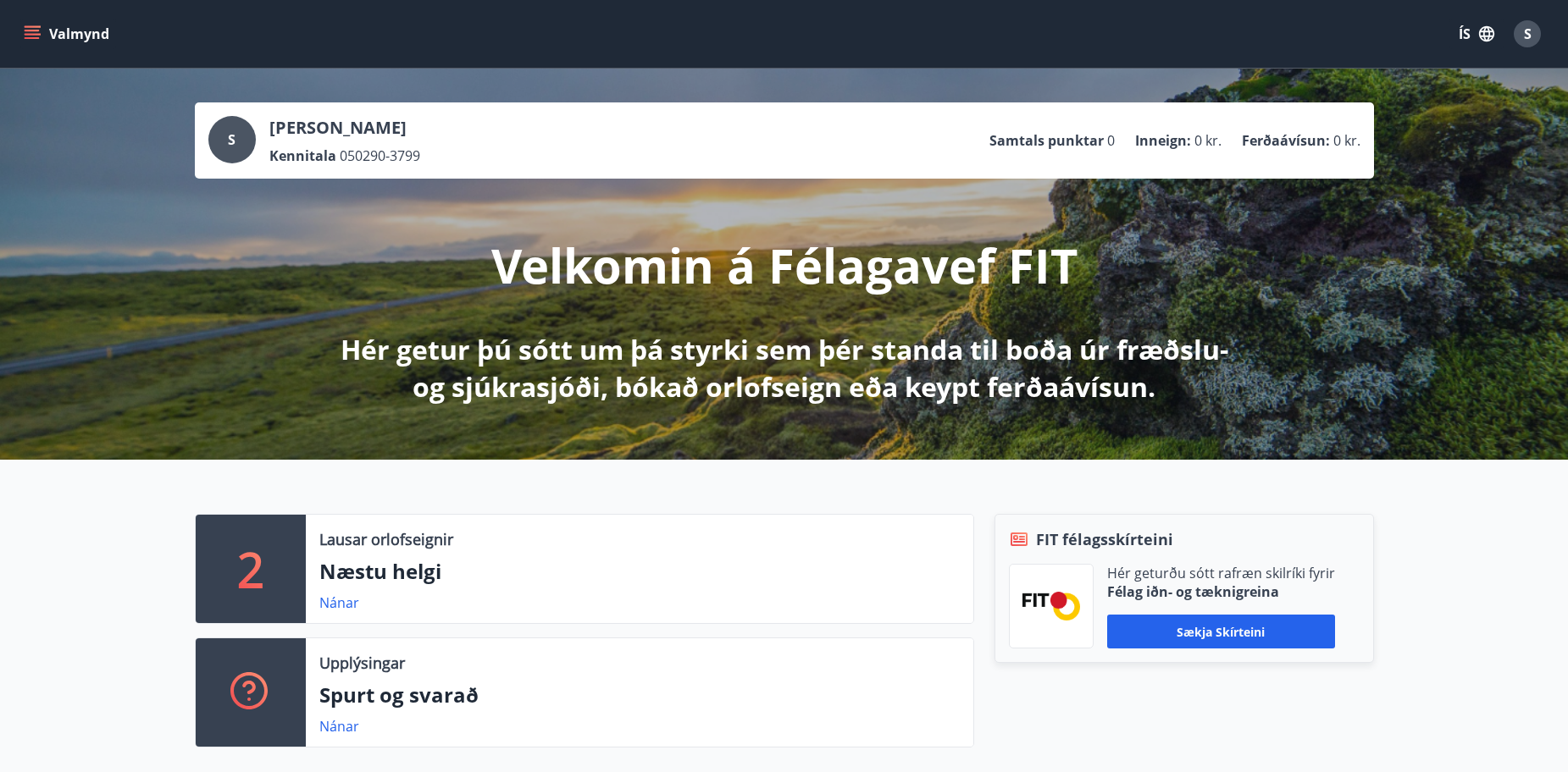
click at [1521, 34] on div "S" at bounding box center [1527, 33] width 27 height 27
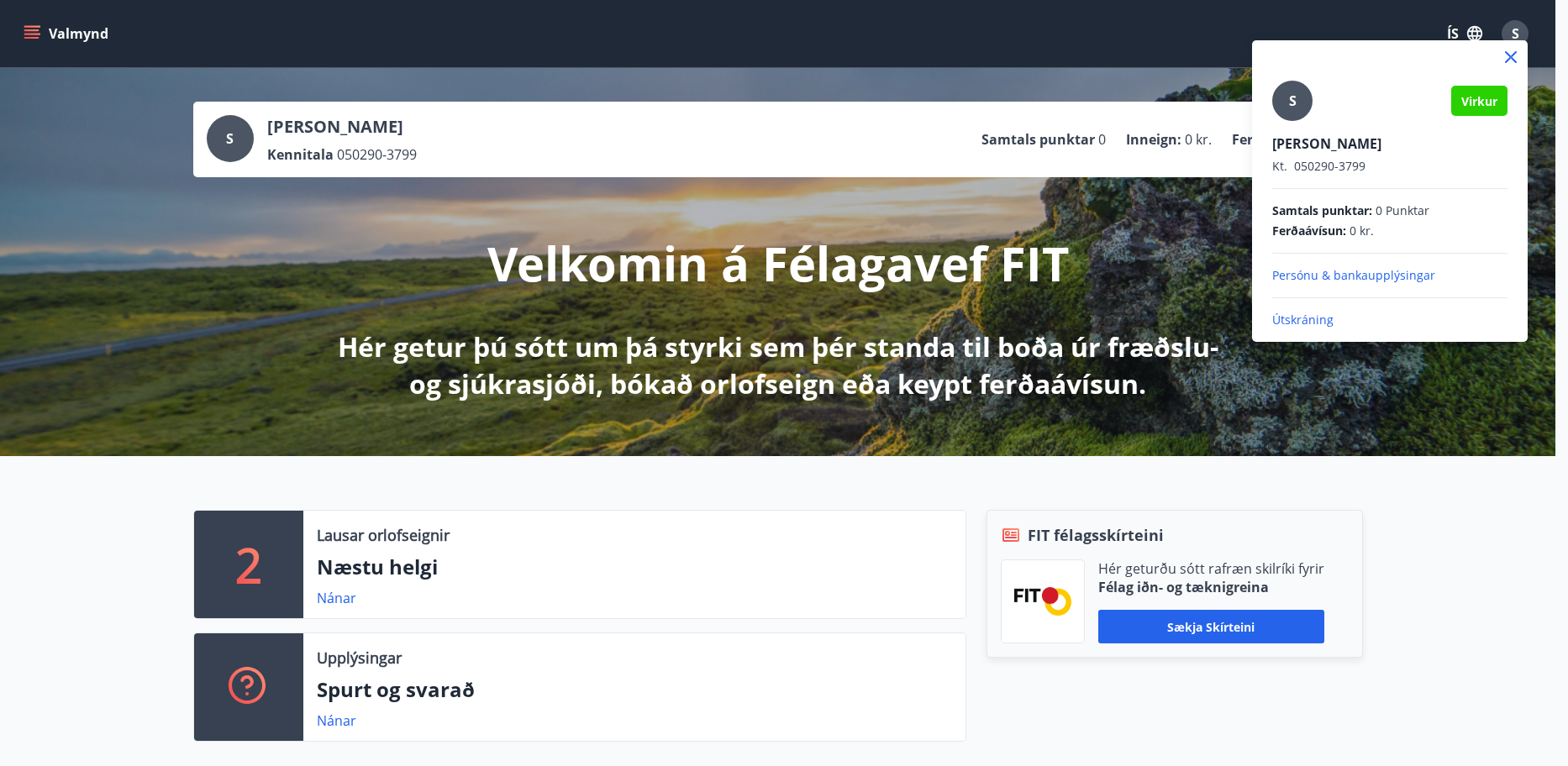
click at [1345, 271] on p "Persónu & bankaupplýsingar" at bounding box center [1389, 276] width 235 height 17
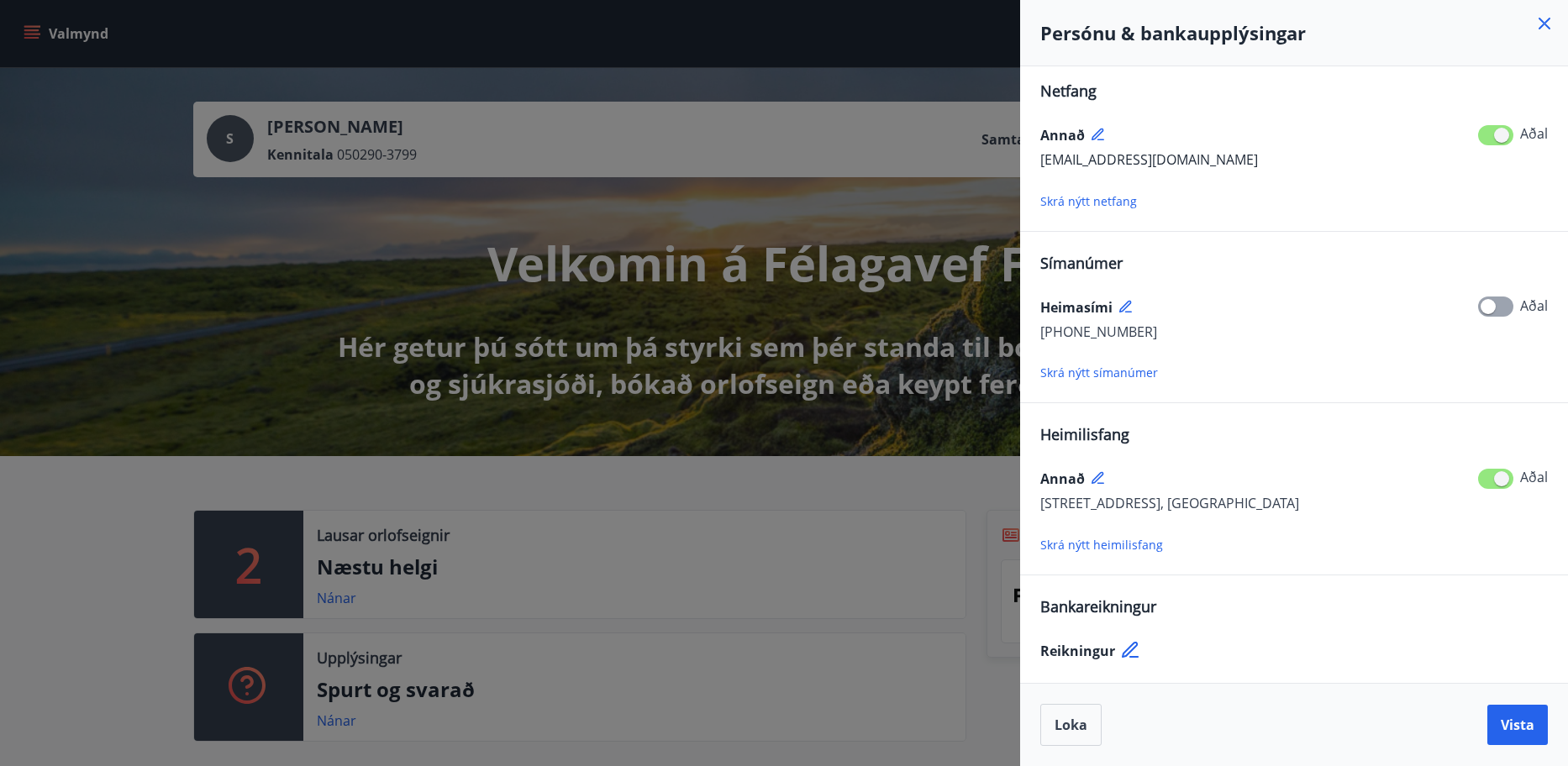
scroll to position [9, 0]
click at [1134, 645] on icon at bounding box center [1129, 648] width 16 height 16
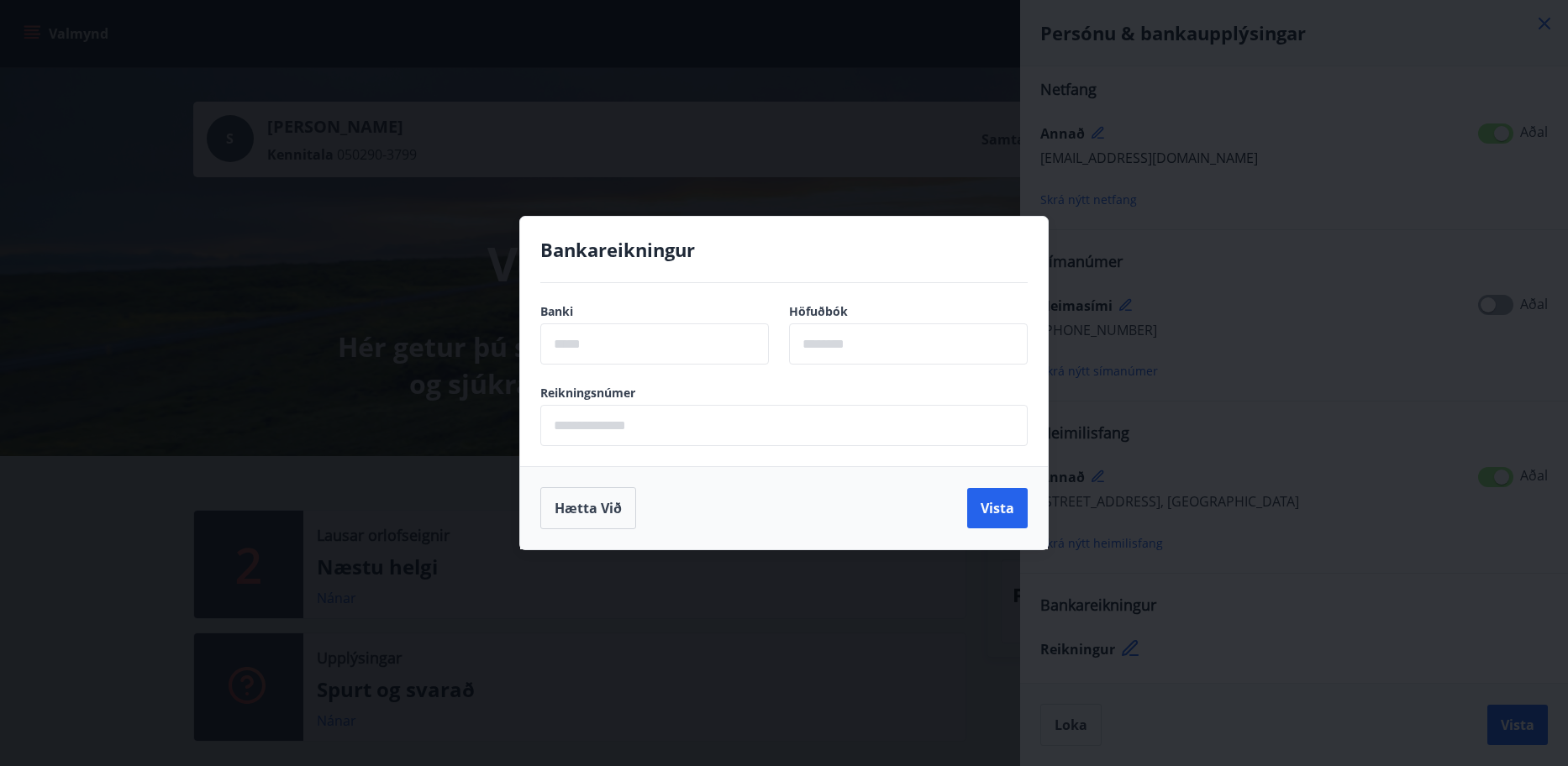
click at [631, 339] on input "text" at bounding box center [654, 344] width 228 height 41
type input "****"
type input "**"
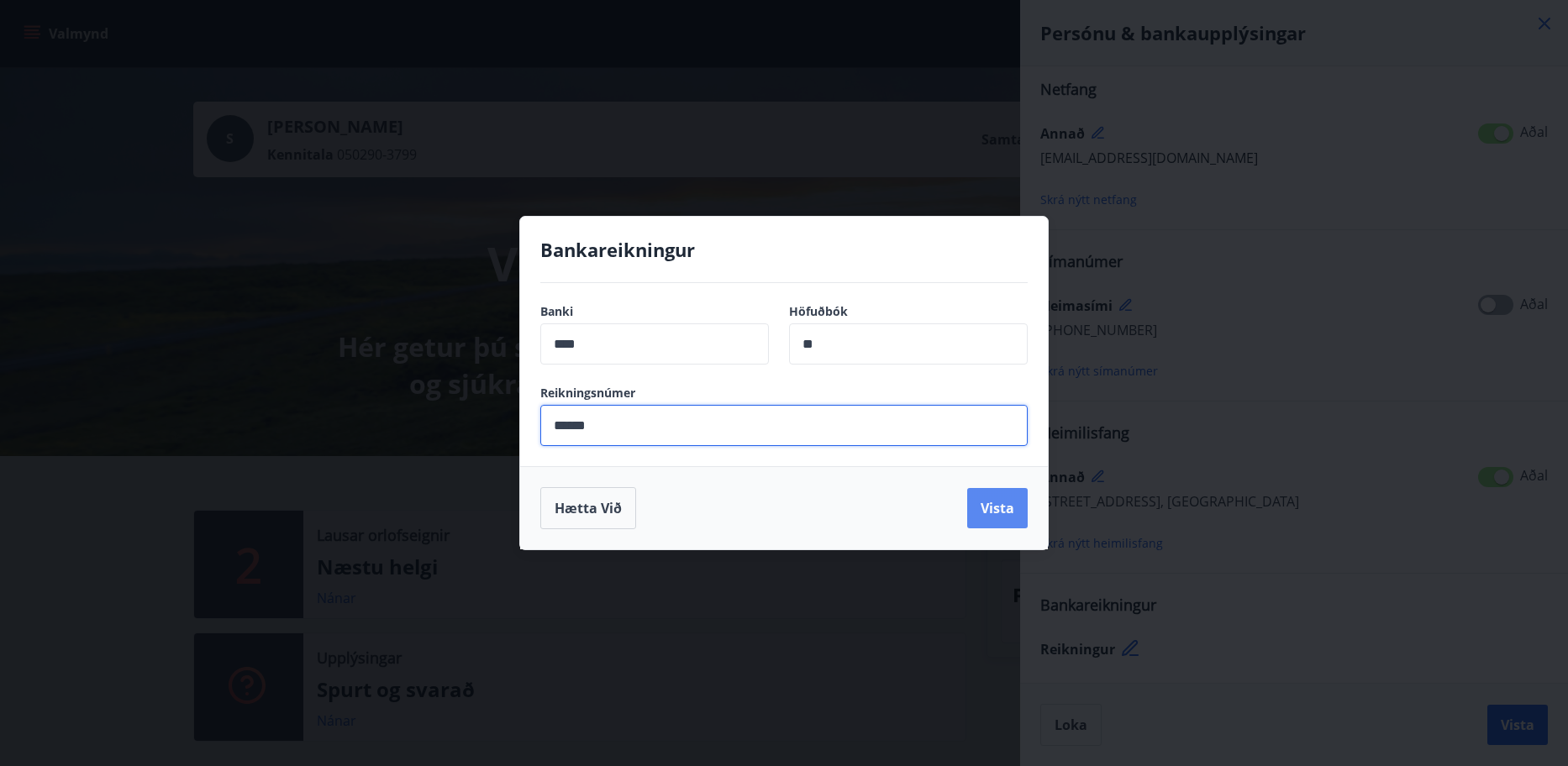
type input "******"
click at [1002, 524] on button "Vista" at bounding box center [997, 508] width 60 height 40
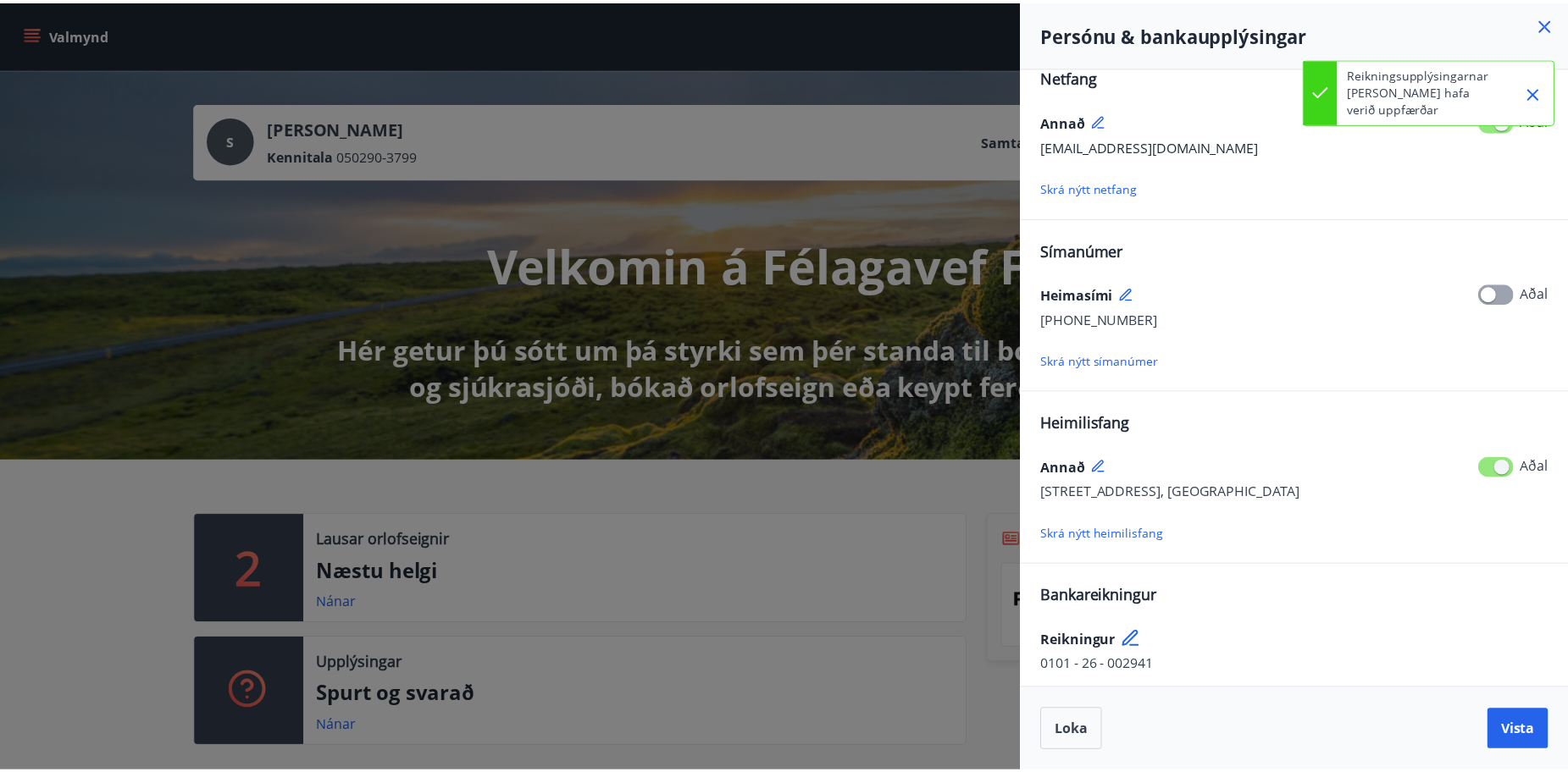
scroll to position [29, 0]
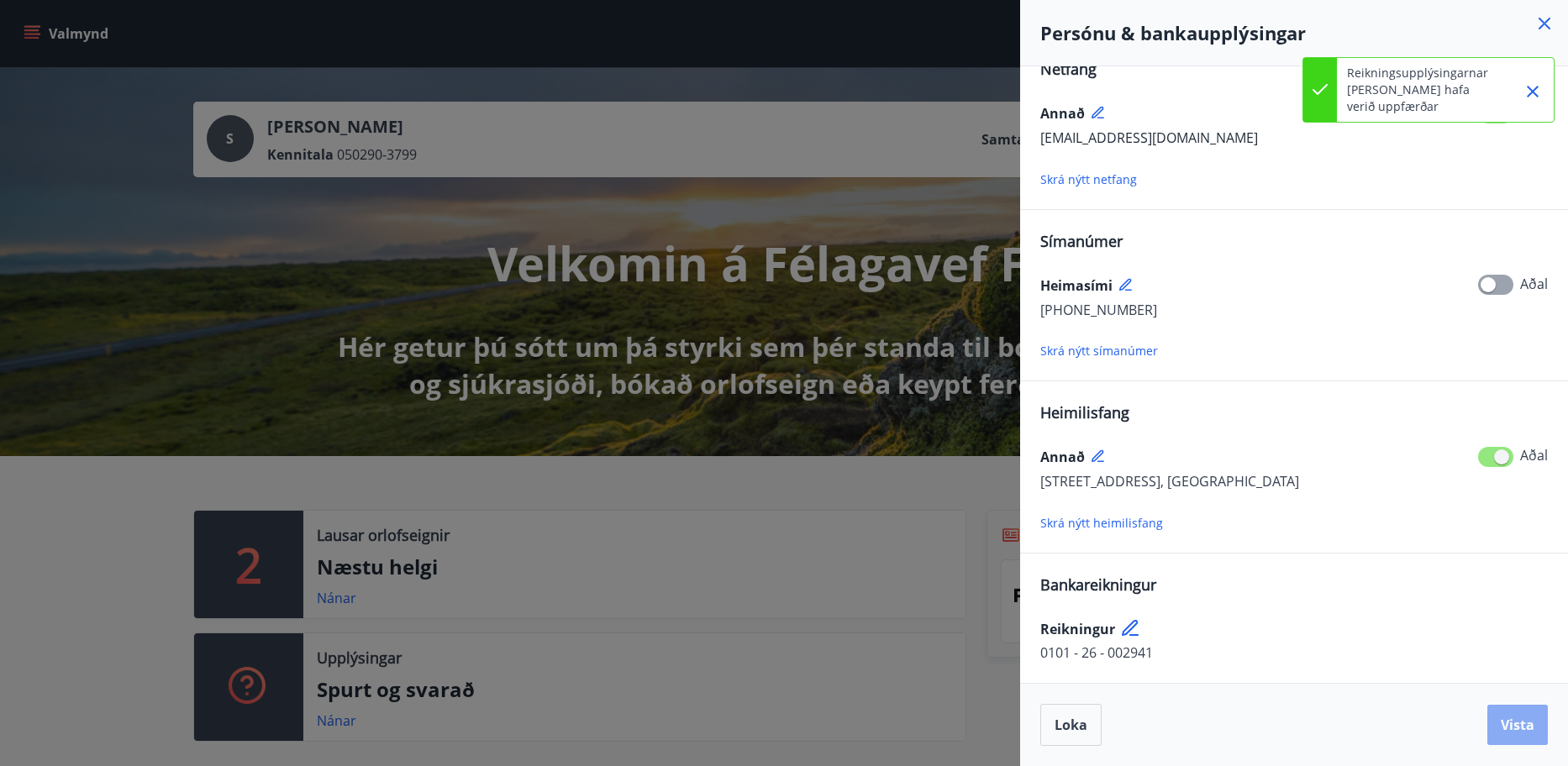
click at [1530, 720] on span "Vista" at bounding box center [1517, 725] width 34 height 18
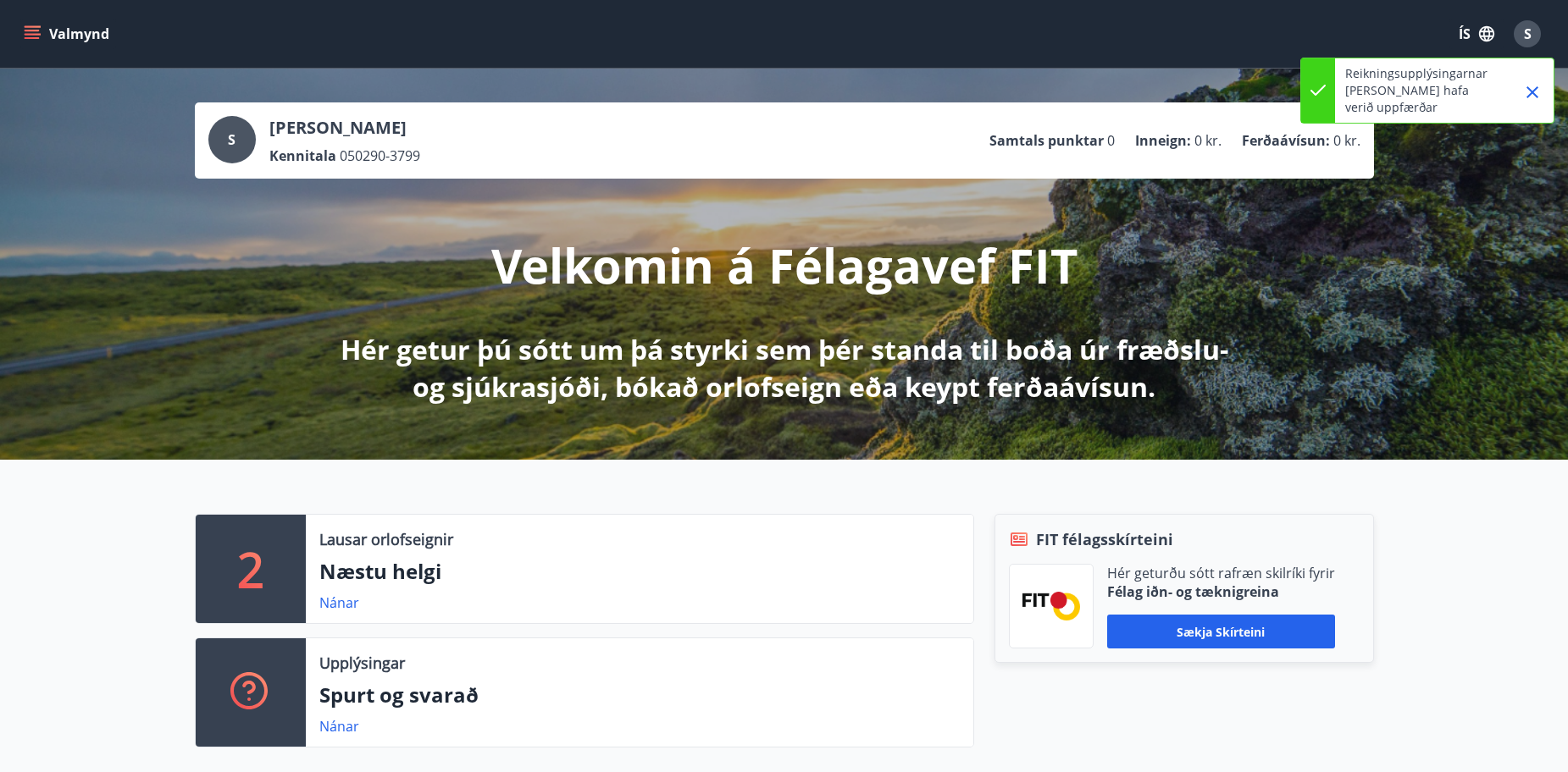
click at [43, 29] on button "Valmynd" at bounding box center [68, 33] width 96 height 30
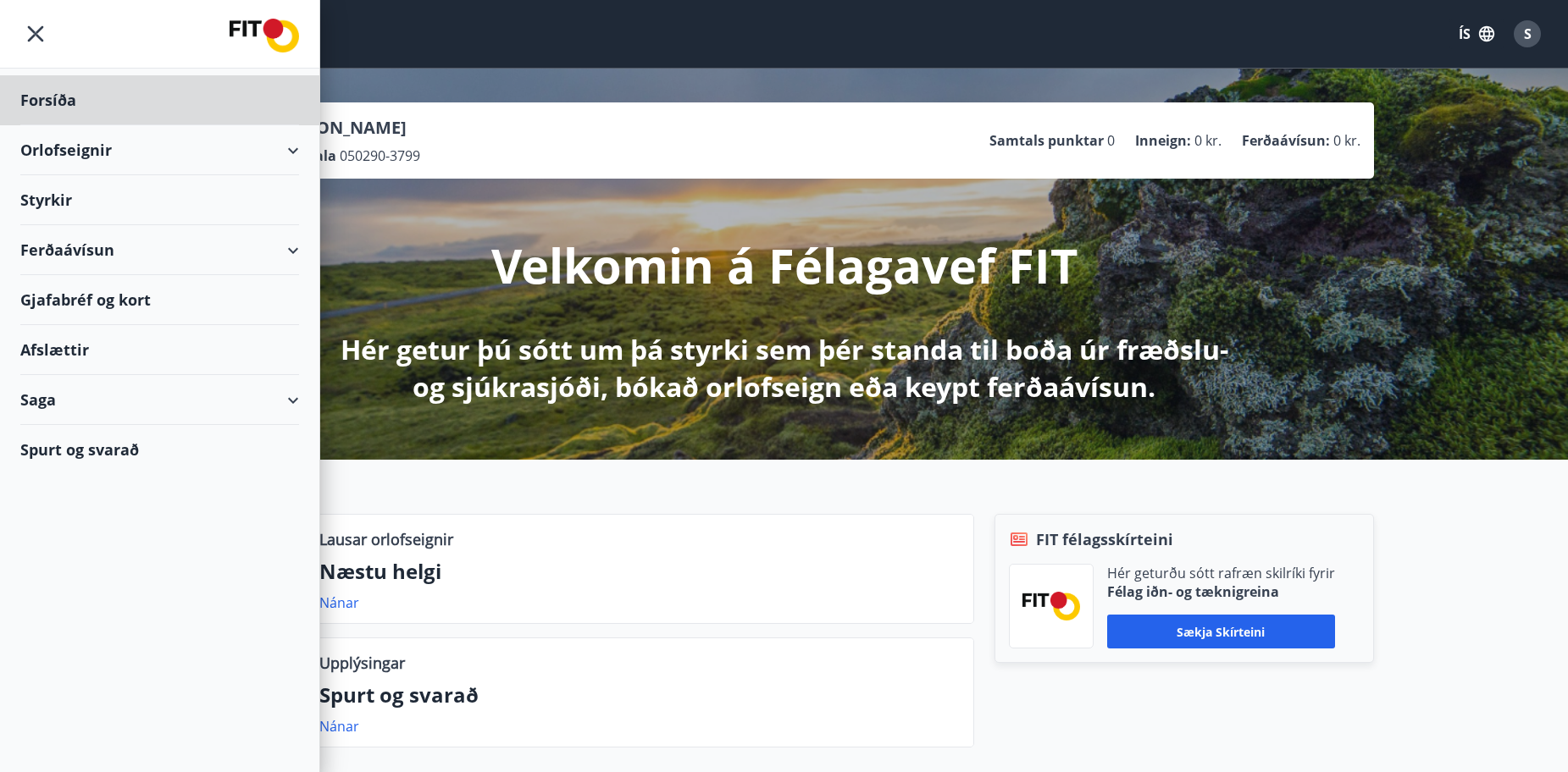
click at [69, 210] on div "Styrkir" at bounding box center [159, 201] width 279 height 50
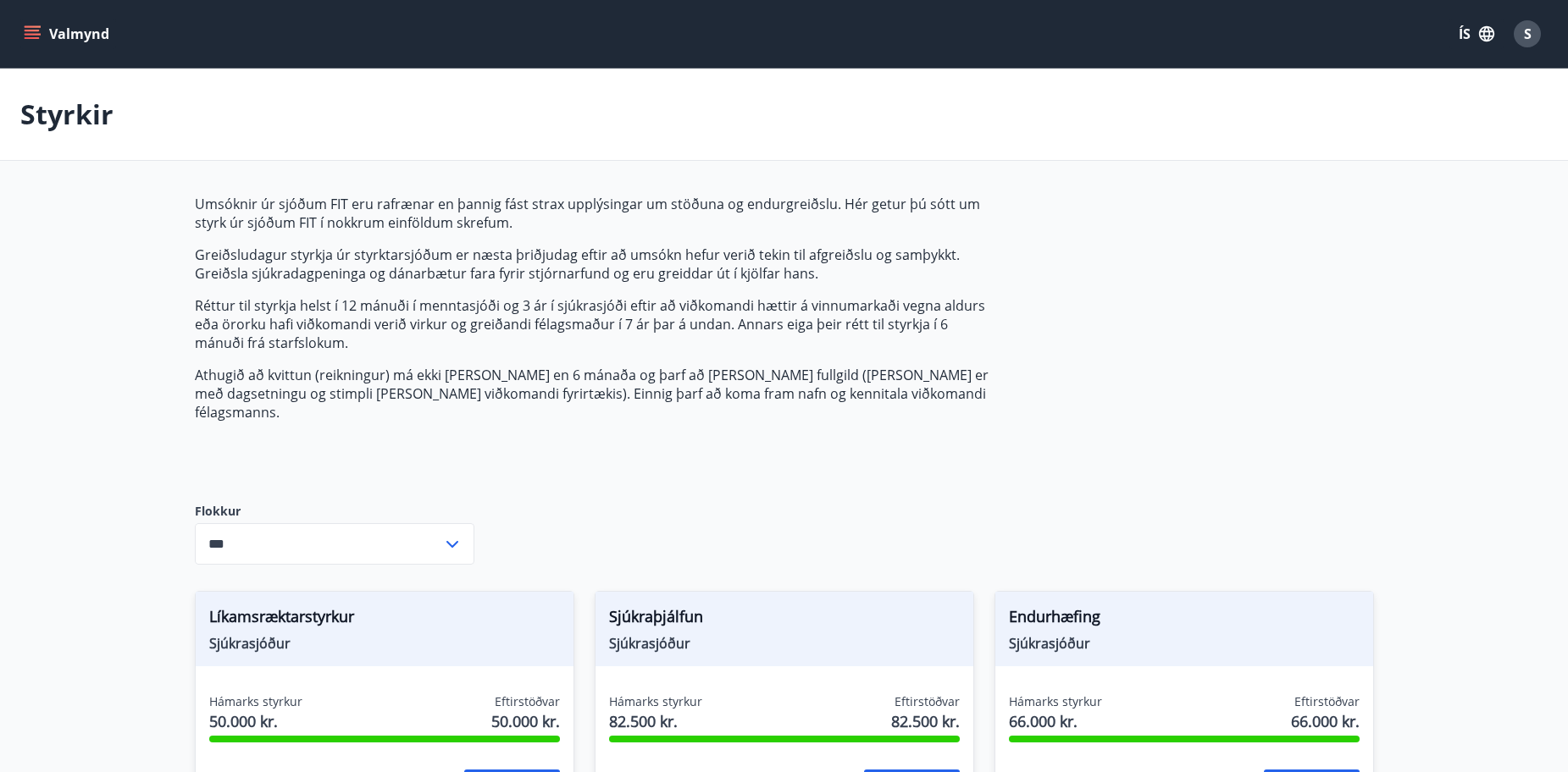
click at [302, 524] on input "***" at bounding box center [318, 544] width 248 height 42
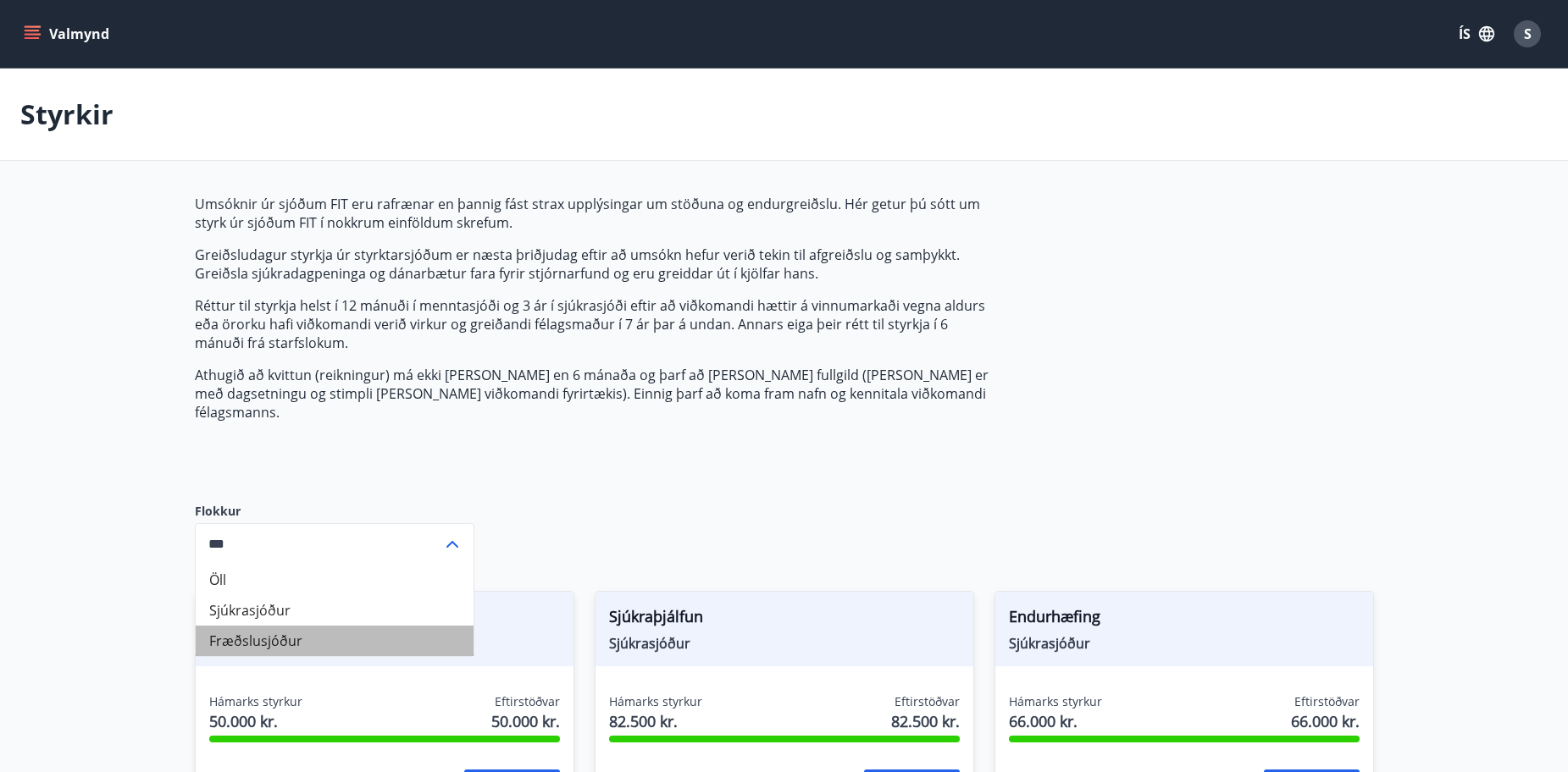
click at [228, 626] on li "Fræðslusjóður" at bounding box center [334, 641] width 278 height 30
type input "**********"
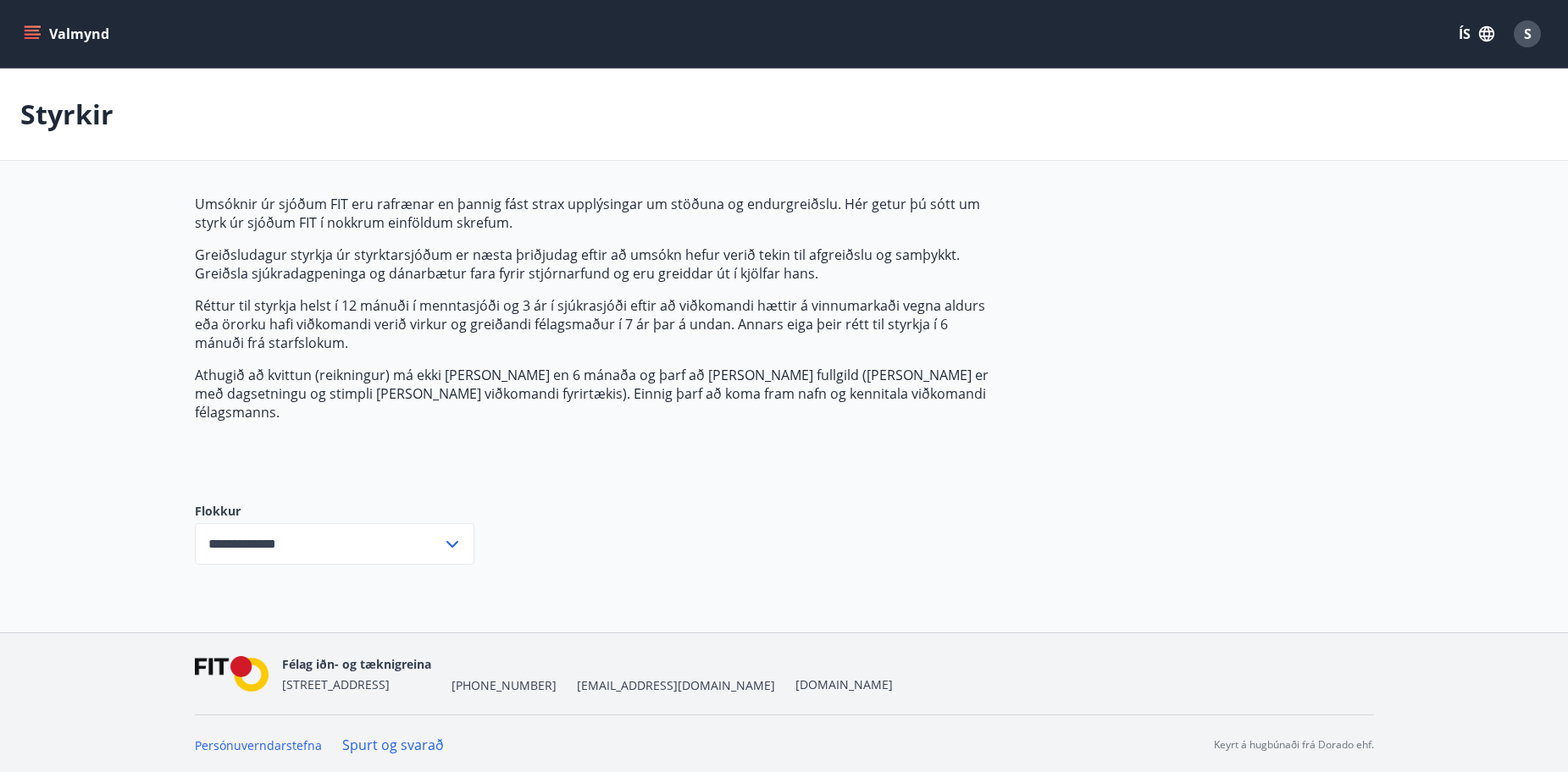
click at [288, 307] on p "Réttur til styrkja helst í 12 mánuði í menntasjóði og 3 ár í sjúkrasjóði eftir …" at bounding box center [594, 324] width 800 height 56
click at [387, 267] on p "Greiðsludagur styrkja úr styrktarsjóðum er næsta þriðjudag eftir að umsókn hefu…" at bounding box center [594, 264] width 800 height 37
click at [332, 327] on p "Réttur til styrkja helst í 12 mánuði í menntasjóði og 3 ár í sjúkrasjóði eftir …" at bounding box center [594, 324] width 800 height 56
click at [87, 26] on button "Valmynd" at bounding box center [68, 33] width 96 height 30
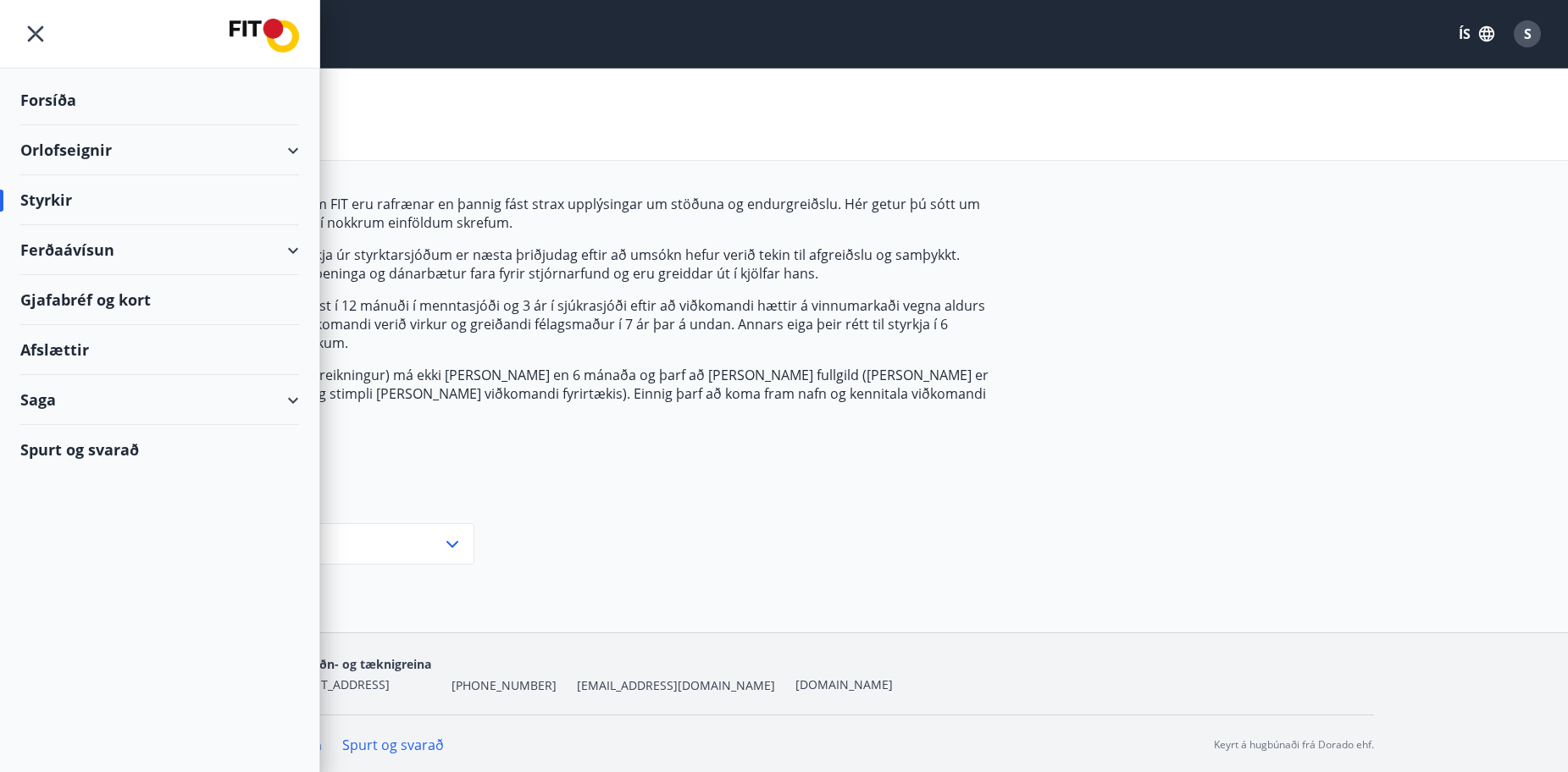
click at [58, 100] on div "Forsíða" at bounding box center [159, 101] width 279 height 50
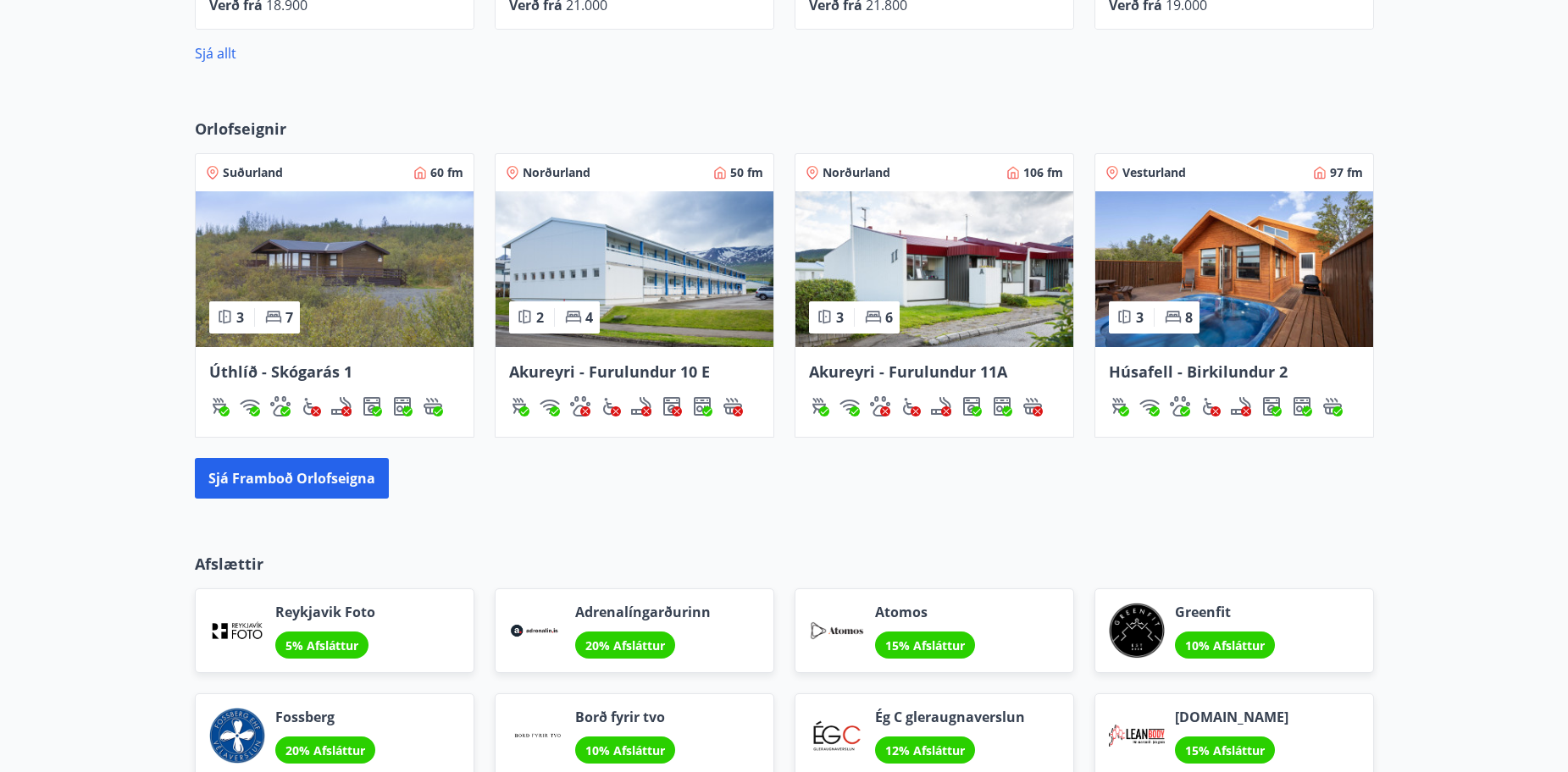
scroll to position [1021, 0]
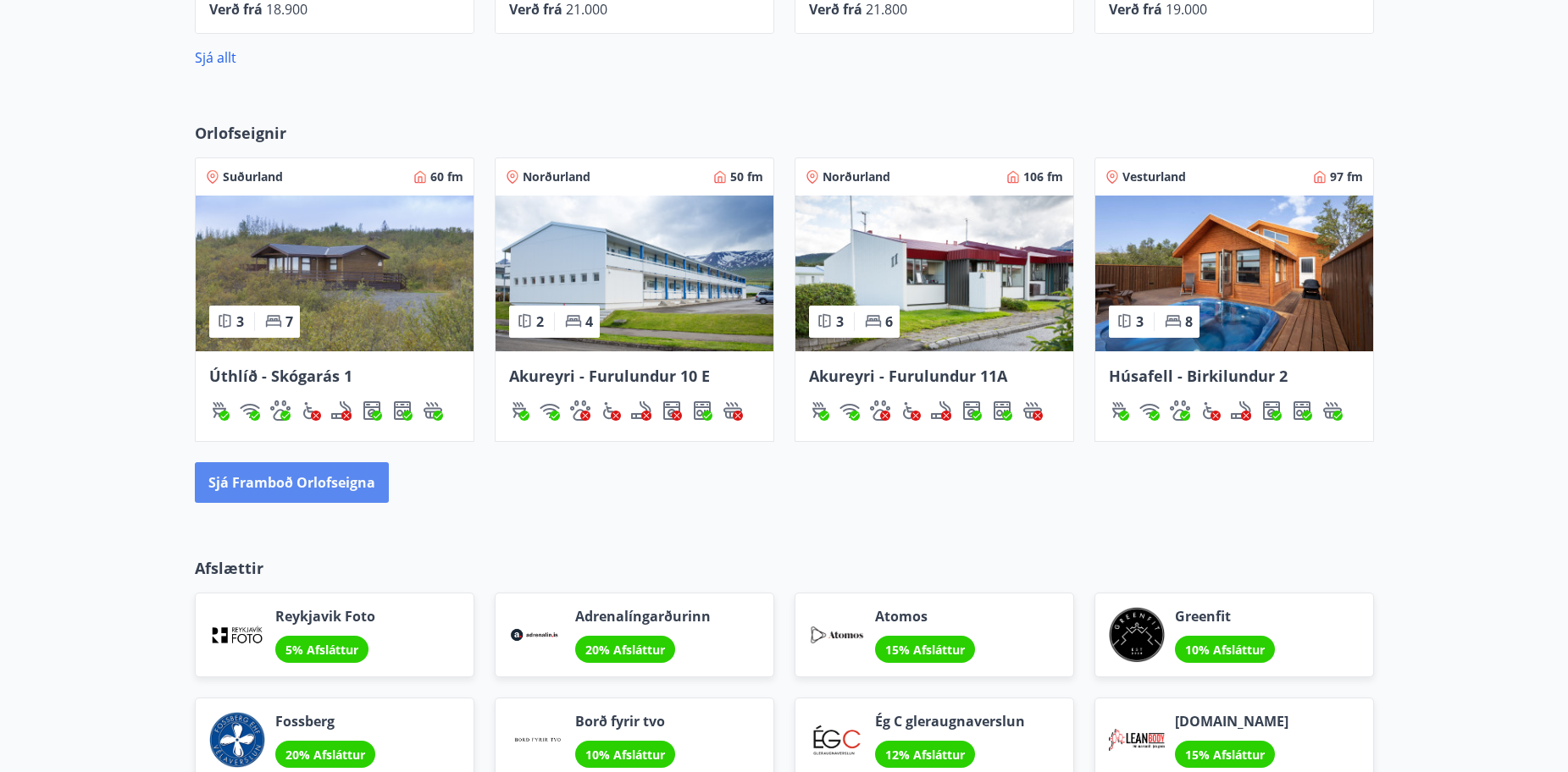
click at [299, 473] on button "Sjá framboð orlofseigna" at bounding box center [291, 482] width 194 height 41
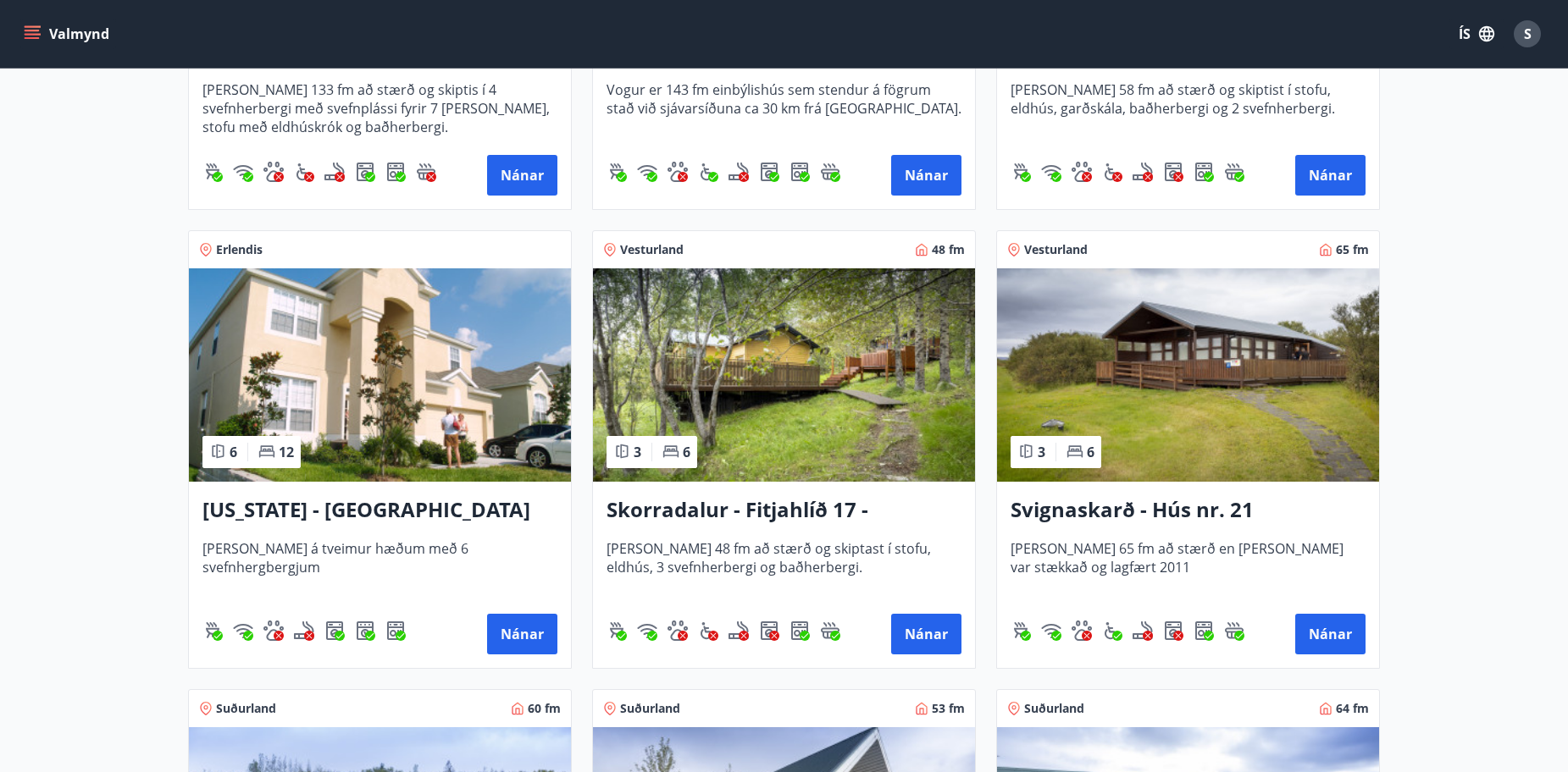
scroll to position [2032, 0]
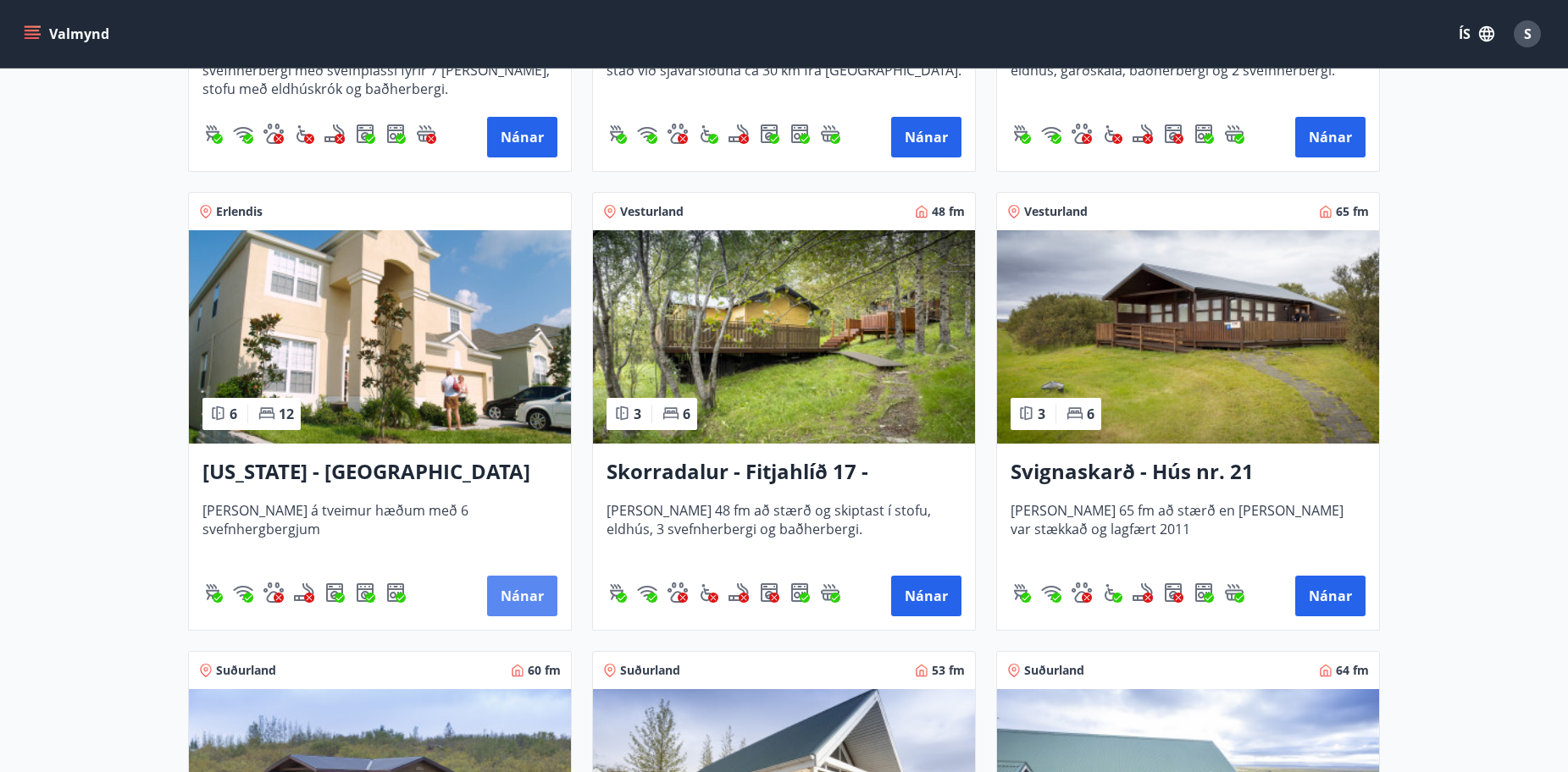
click at [490, 596] on button "Nánar" at bounding box center [522, 596] width 70 height 41
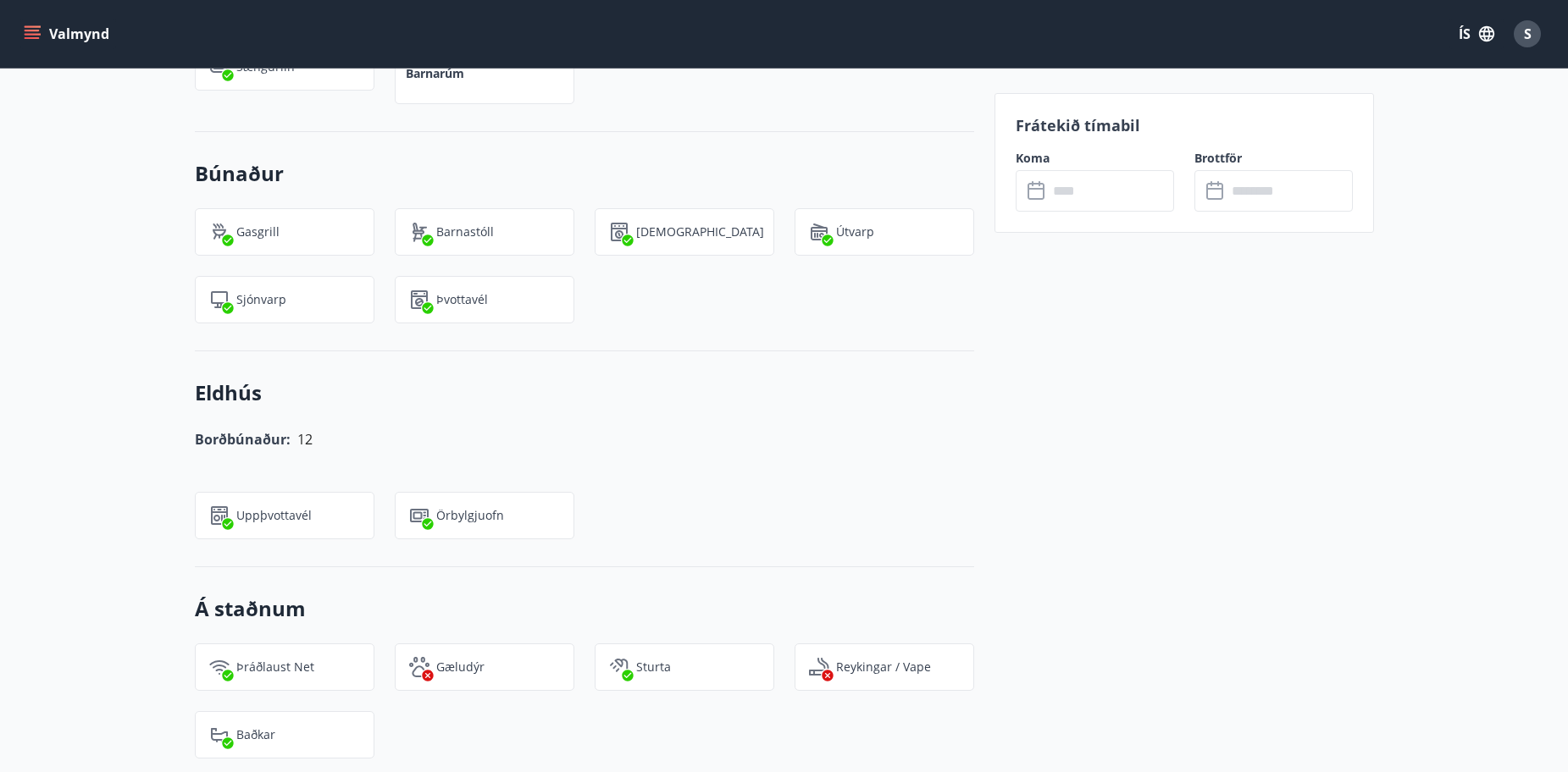
scroll to position [1605, 0]
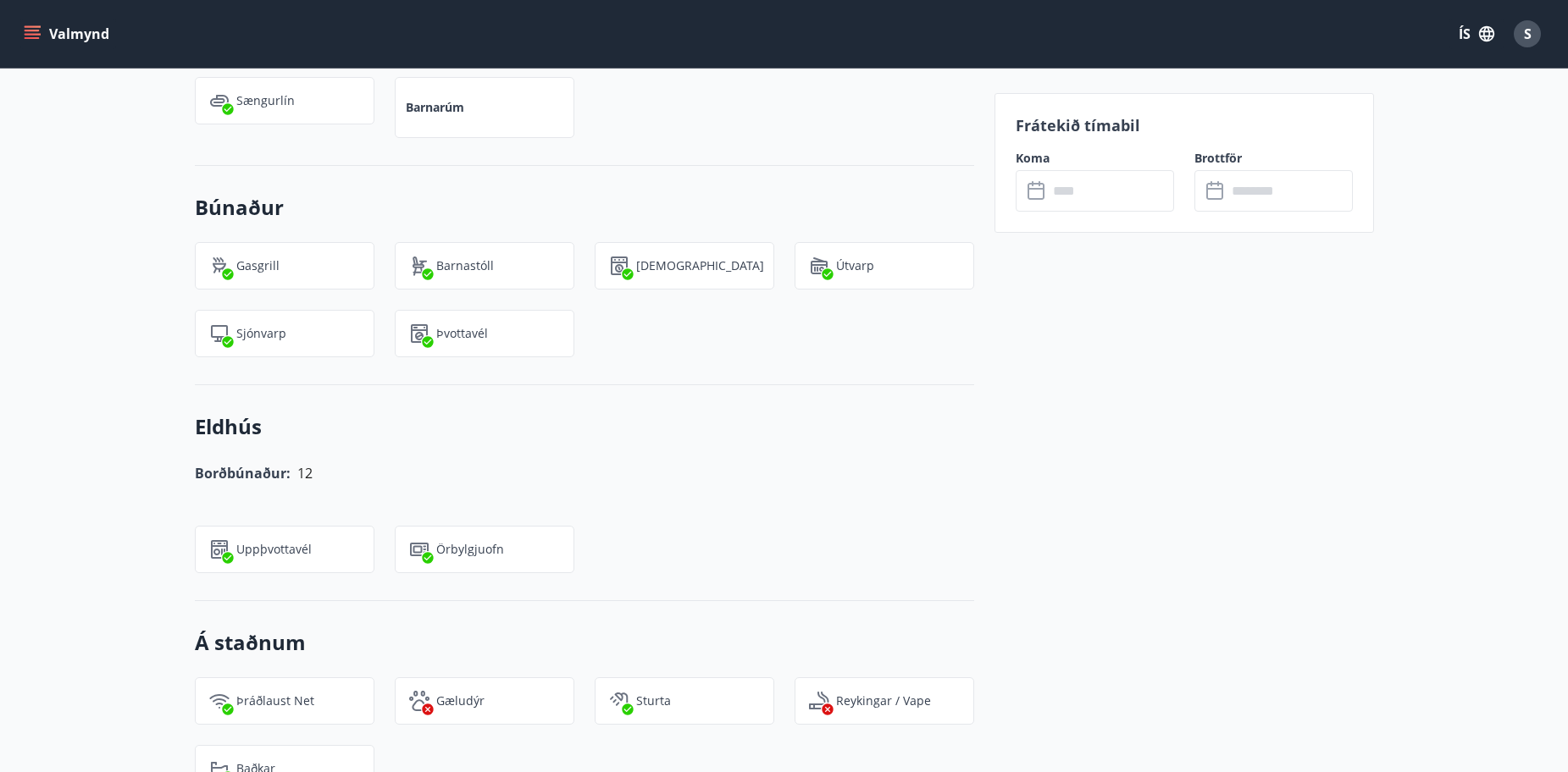
click at [1058, 176] on input "text" at bounding box center [1110, 191] width 126 height 42
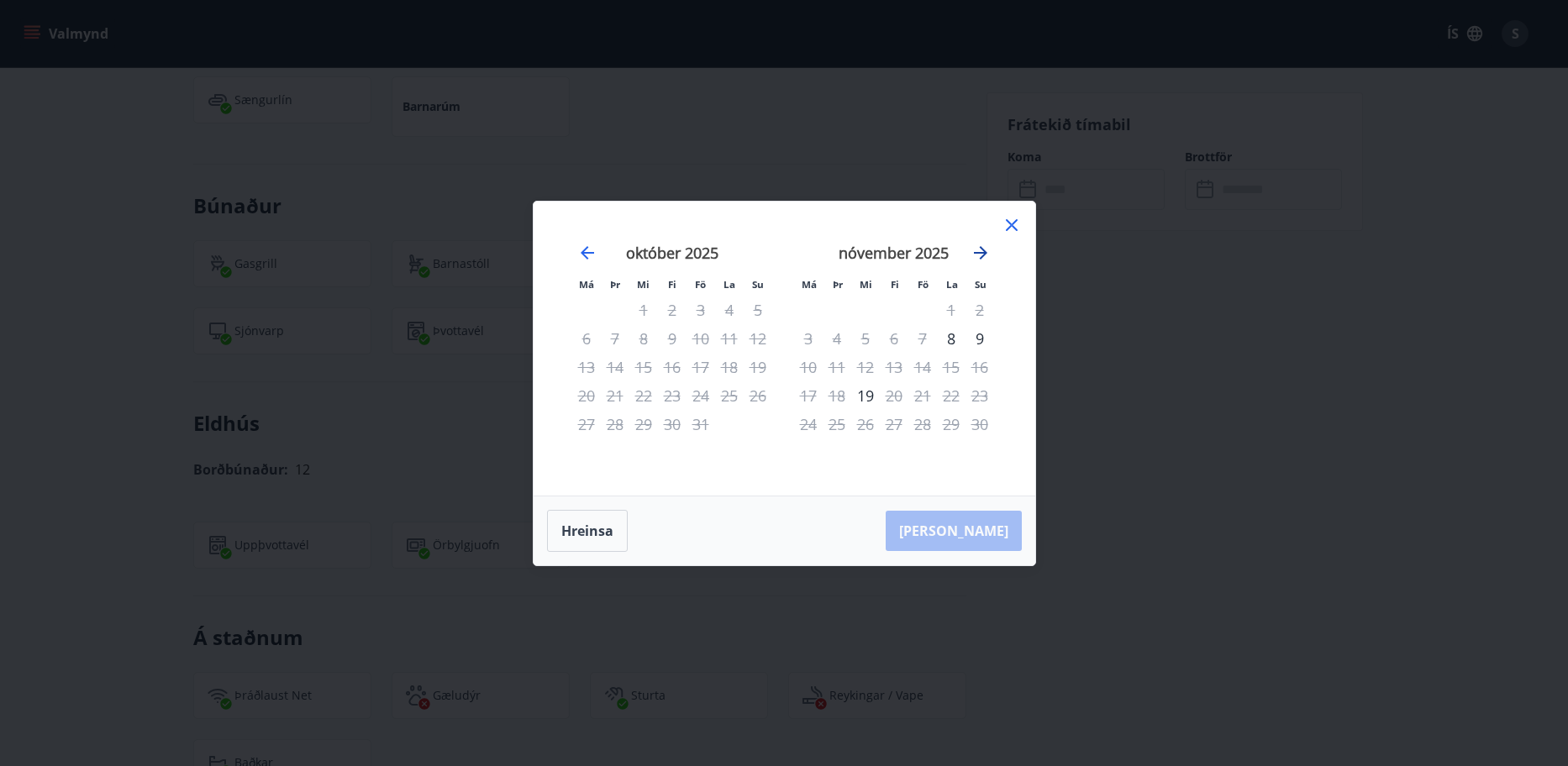
click at [980, 255] on icon "Move forward to switch to the next month." at bounding box center [980, 252] width 20 height 20
click at [982, 249] on icon "Move forward to switch to the next month." at bounding box center [980, 253] width 14 height 14
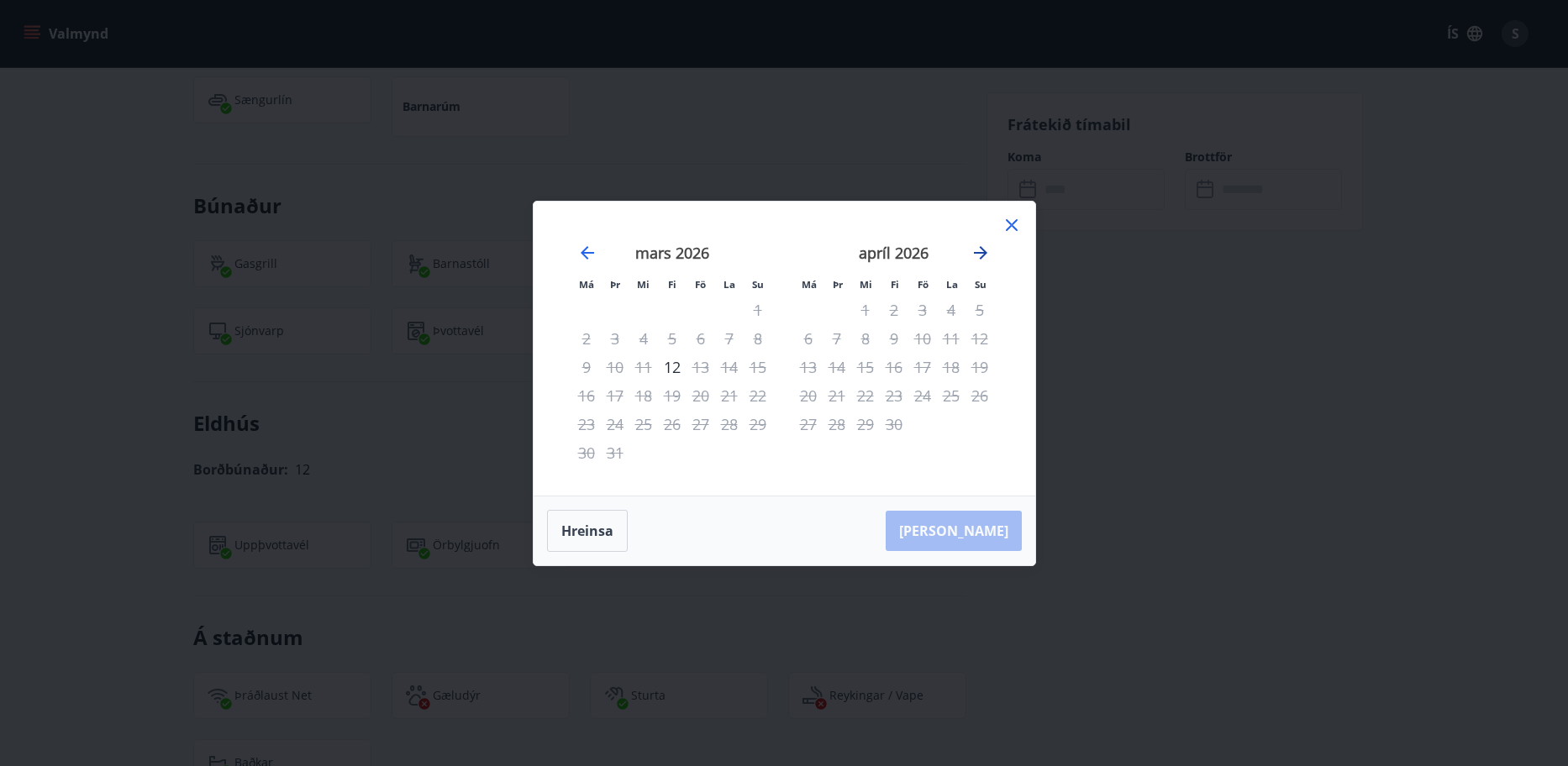
click at [982, 249] on icon "Move forward to switch to the next month." at bounding box center [980, 253] width 14 height 14
click at [582, 261] on icon "Move backward to switch to the previous month." at bounding box center [587, 252] width 20 height 20
click at [1005, 226] on icon at bounding box center [1011, 225] width 20 height 20
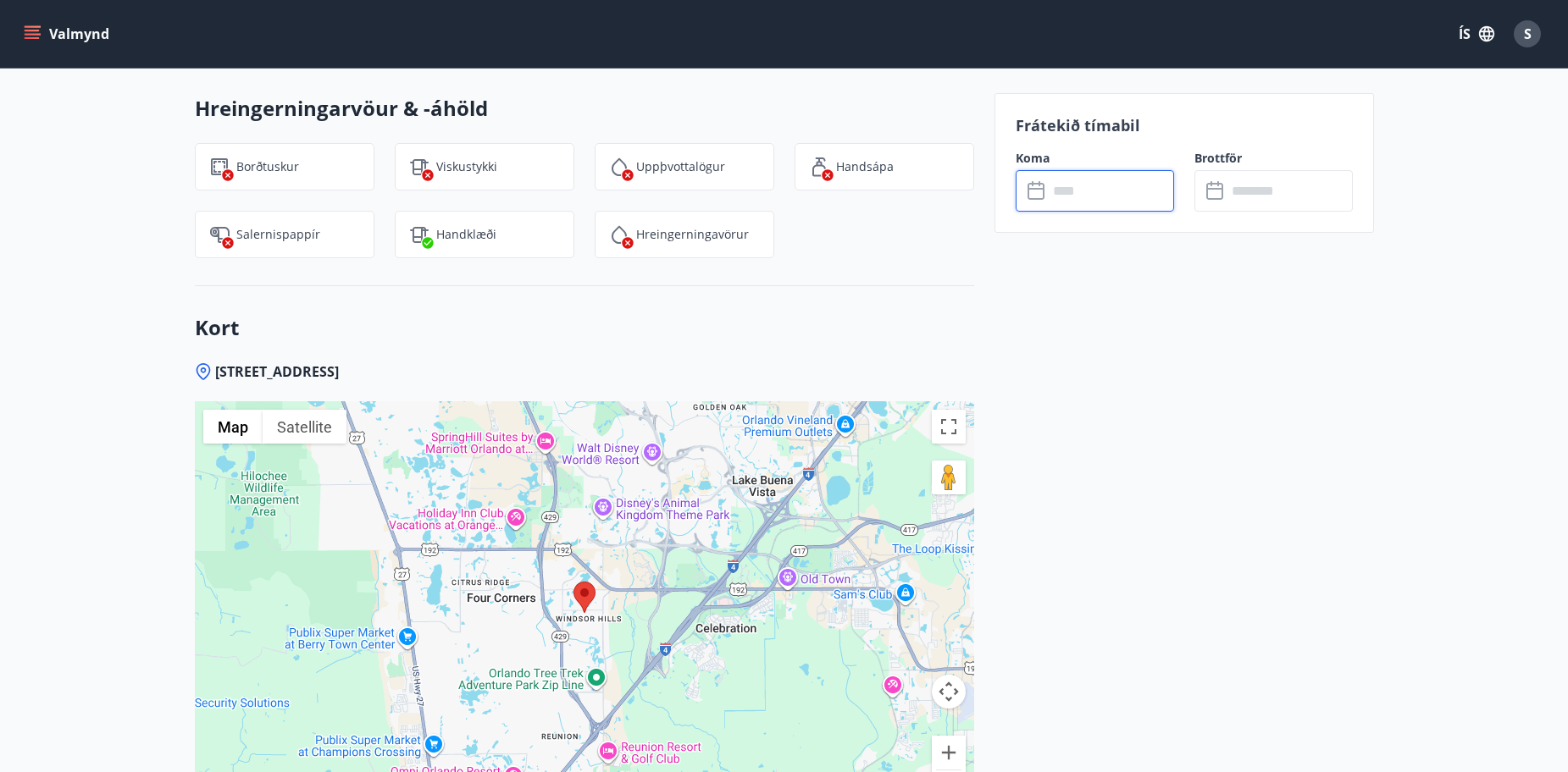
scroll to position [2451, 0]
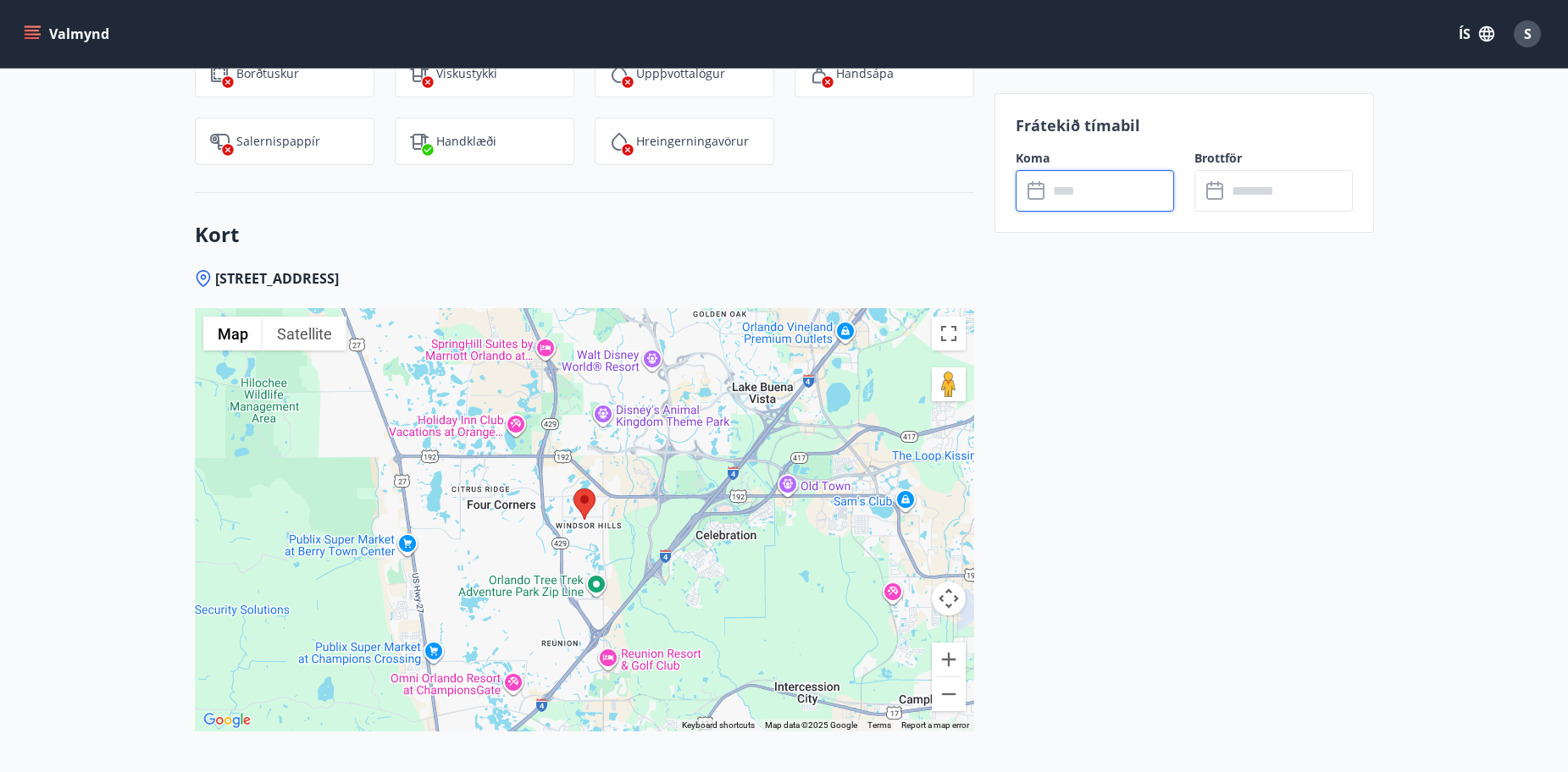
click at [58, 31] on button "Valmynd" at bounding box center [68, 33] width 96 height 30
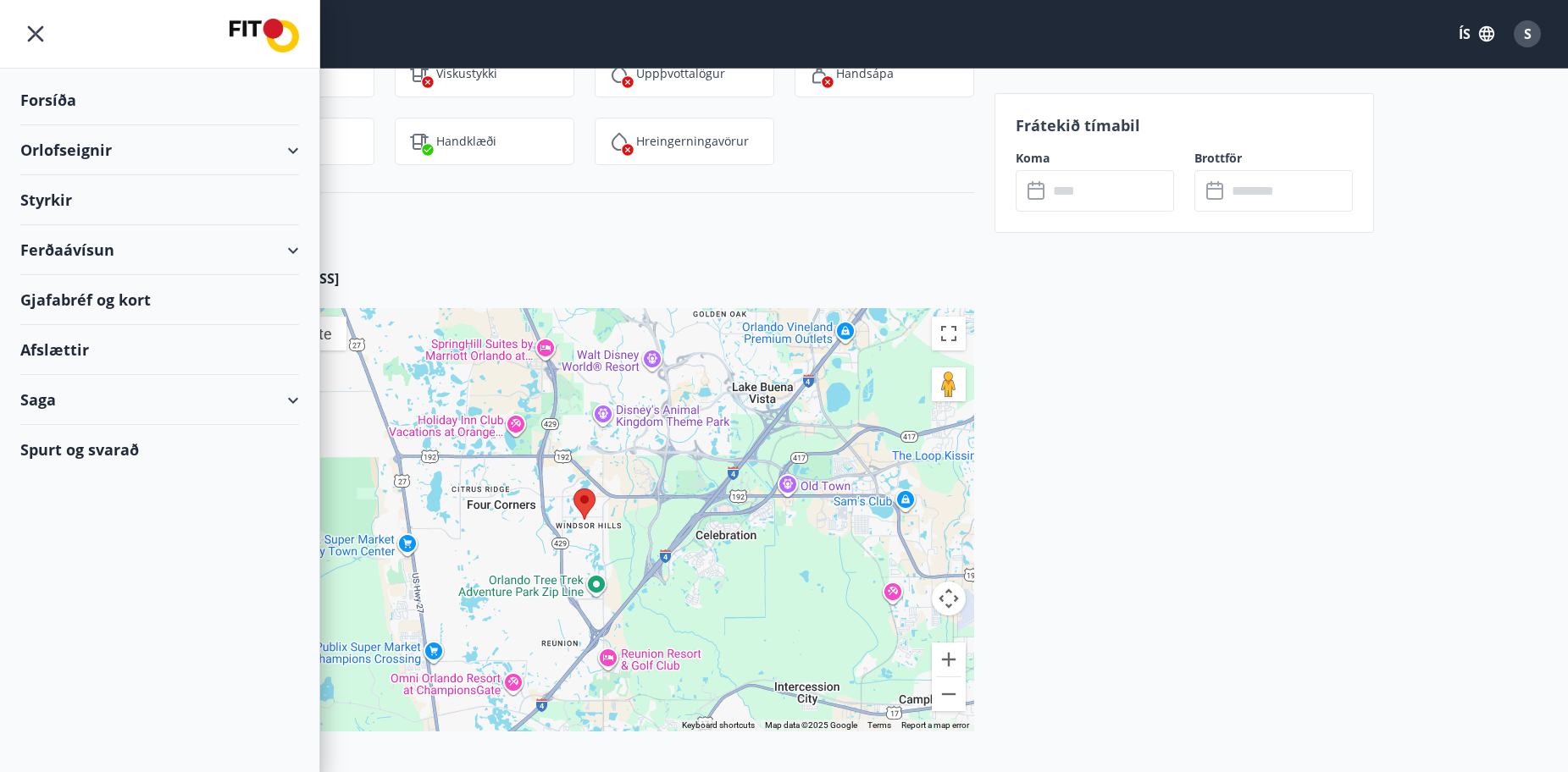
click at [28, 36] on icon "menu" at bounding box center [35, 33] width 30 height 30
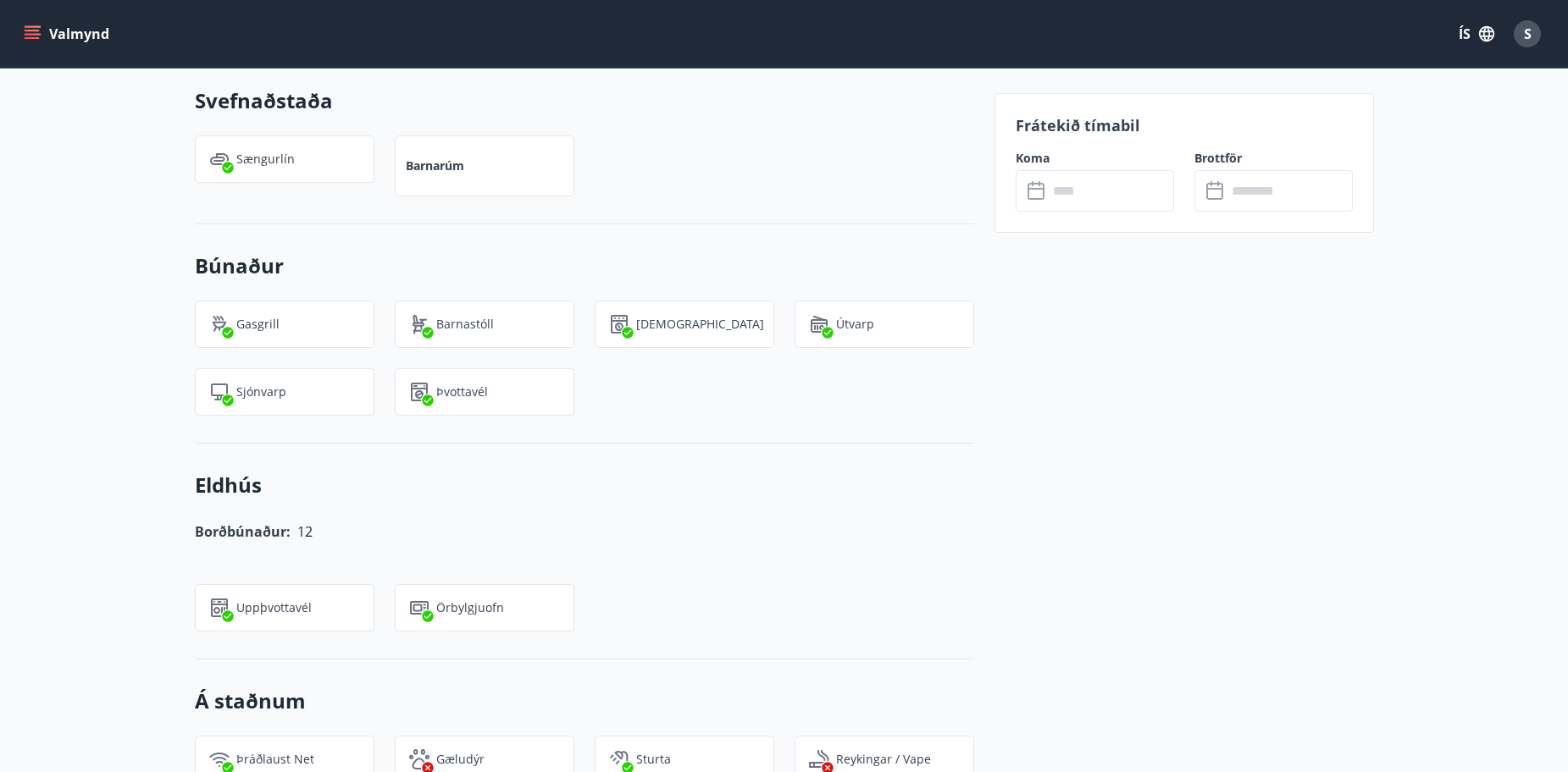
scroll to position [1266, 0]
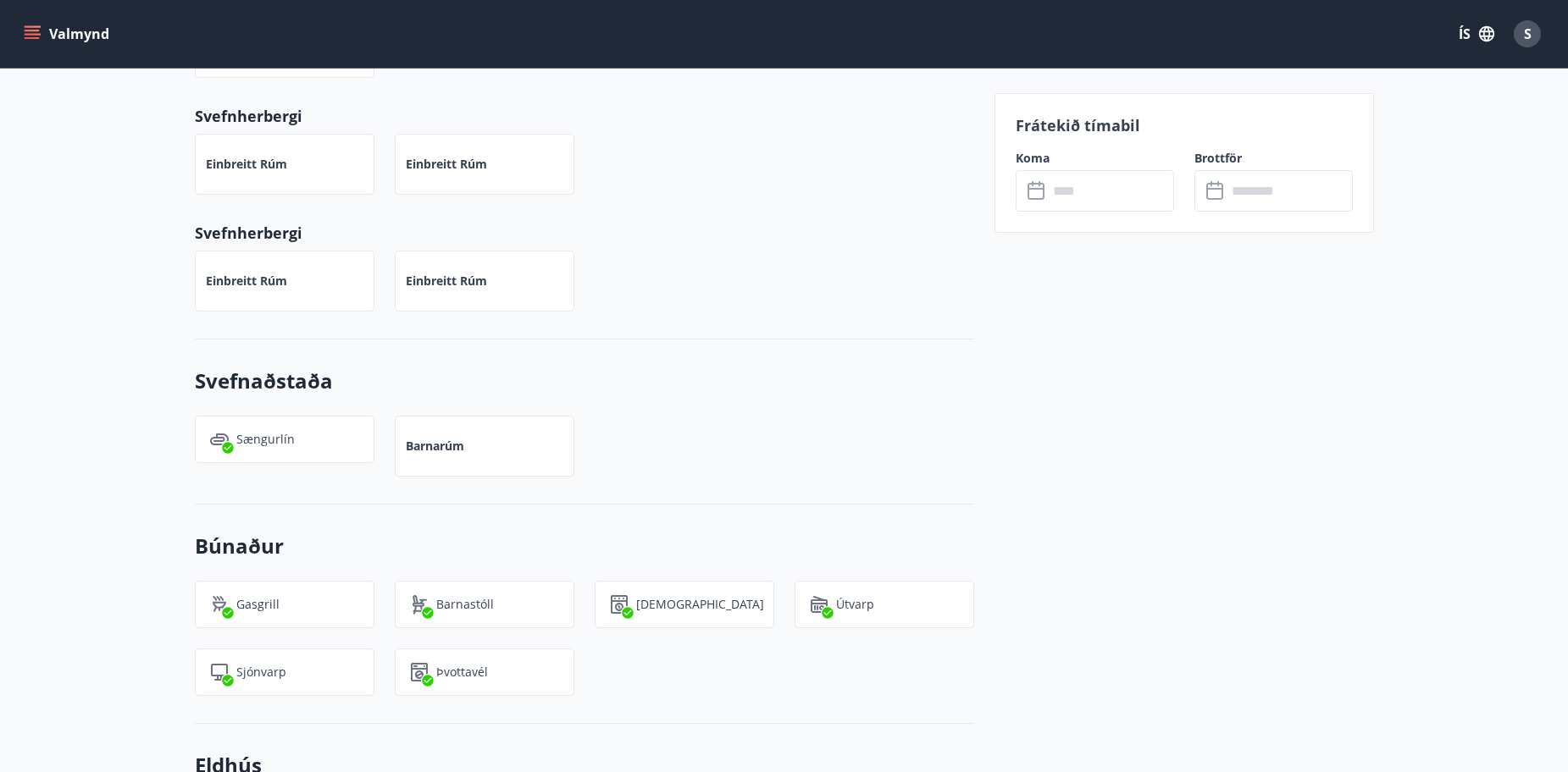
click at [1473, 28] on button "ÍS" at bounding box center [1477, 33] width 54 height 30
click at [1523, 247] on div at bounding box center [791, 386] width 1581 height 772
